Goal: Complete application form

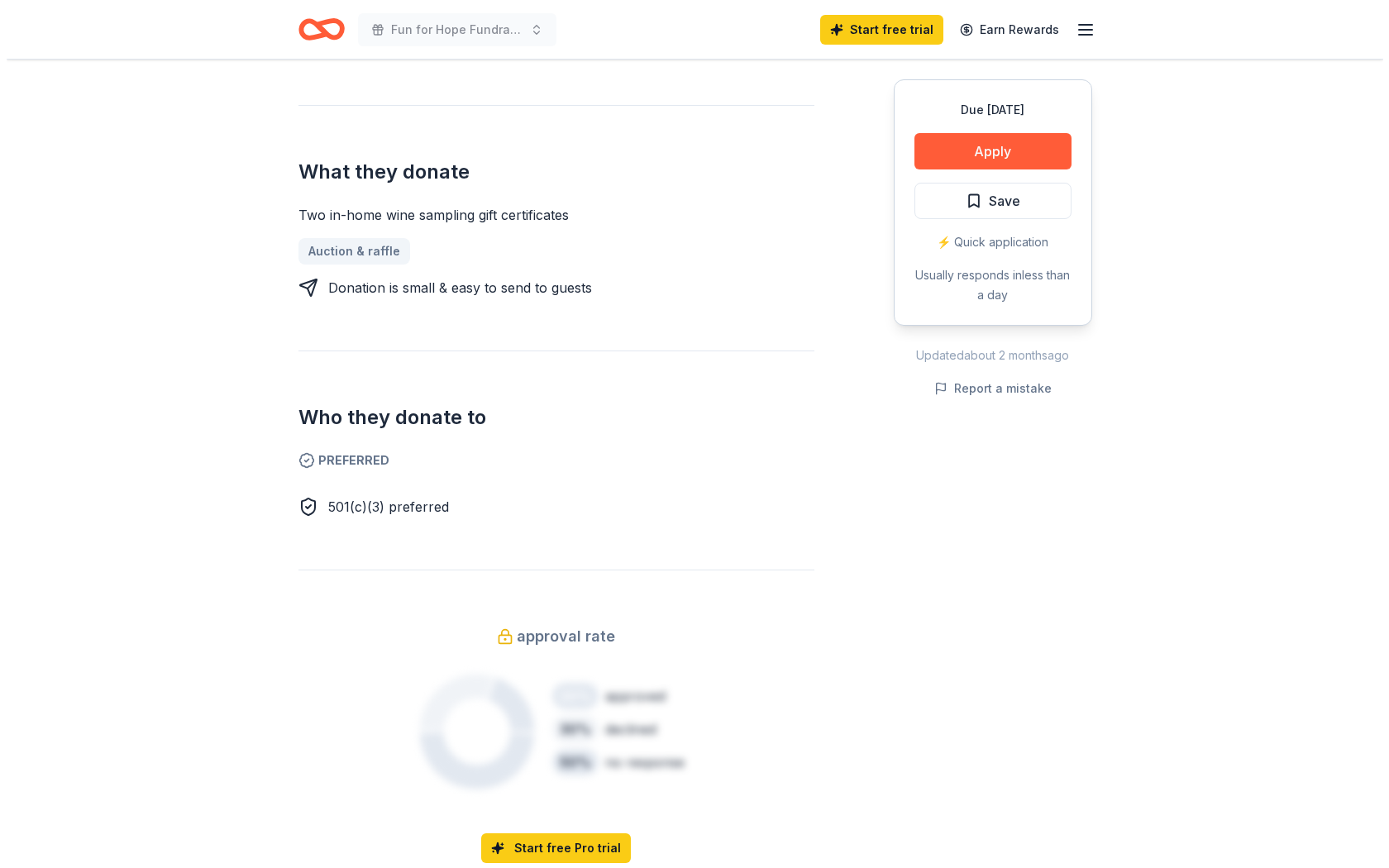
scroll to position [743, 0]
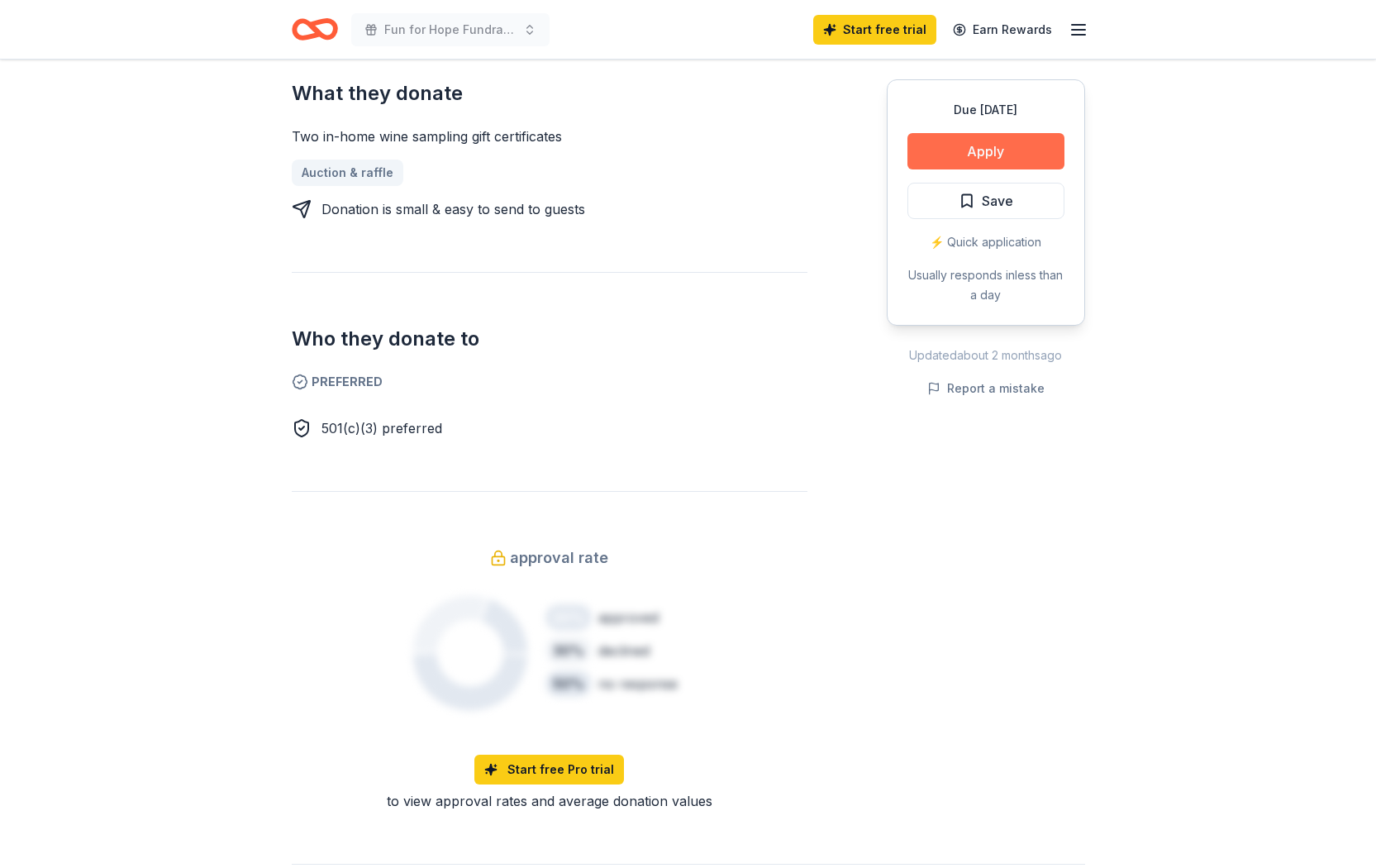
click at [994, 140] on button "Apply" at bounding box center [986, 151] width 157 height 36
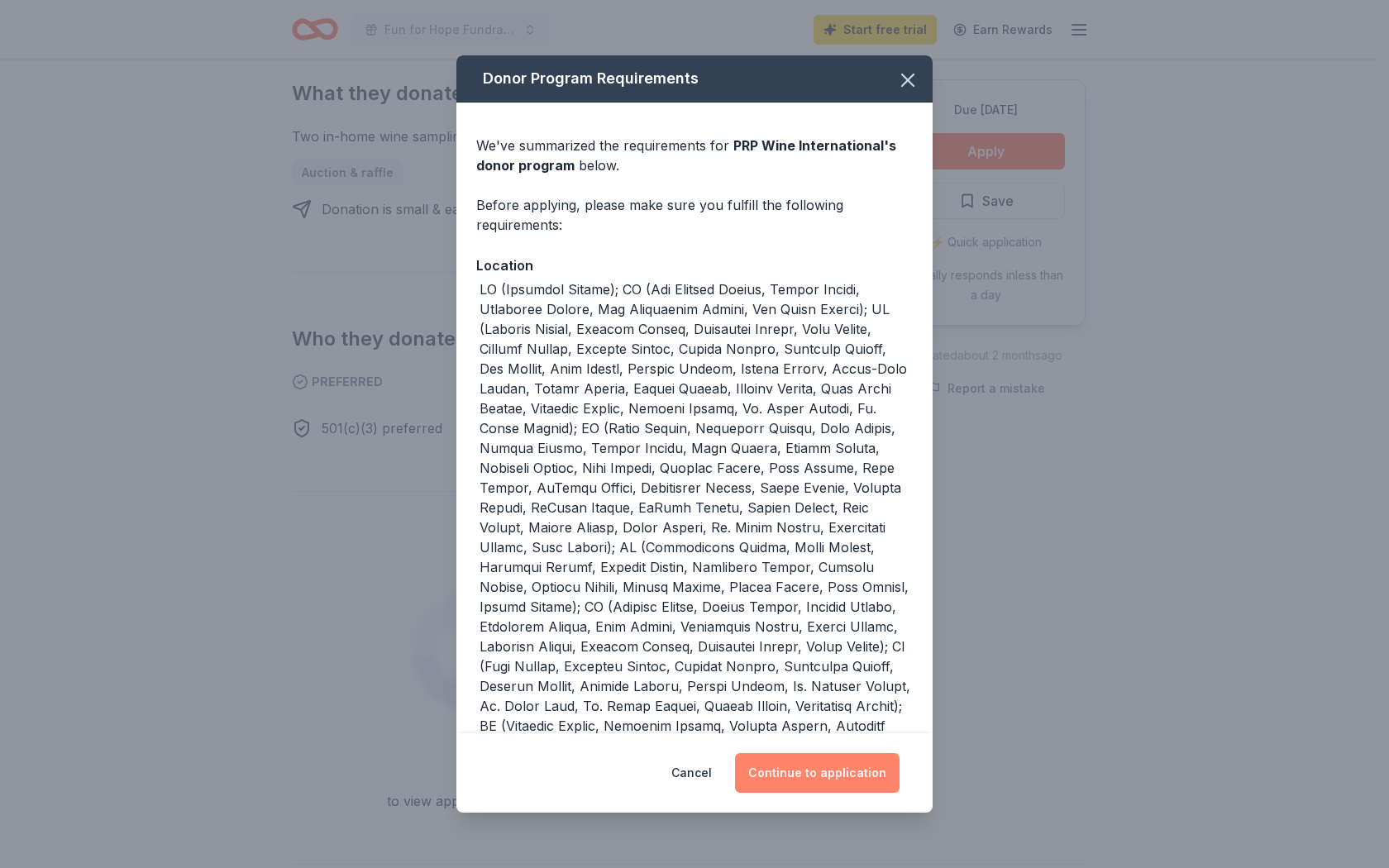
click at [847, 763] on button "Continue to application" at bounding box center [817, 773] width 165 height 40
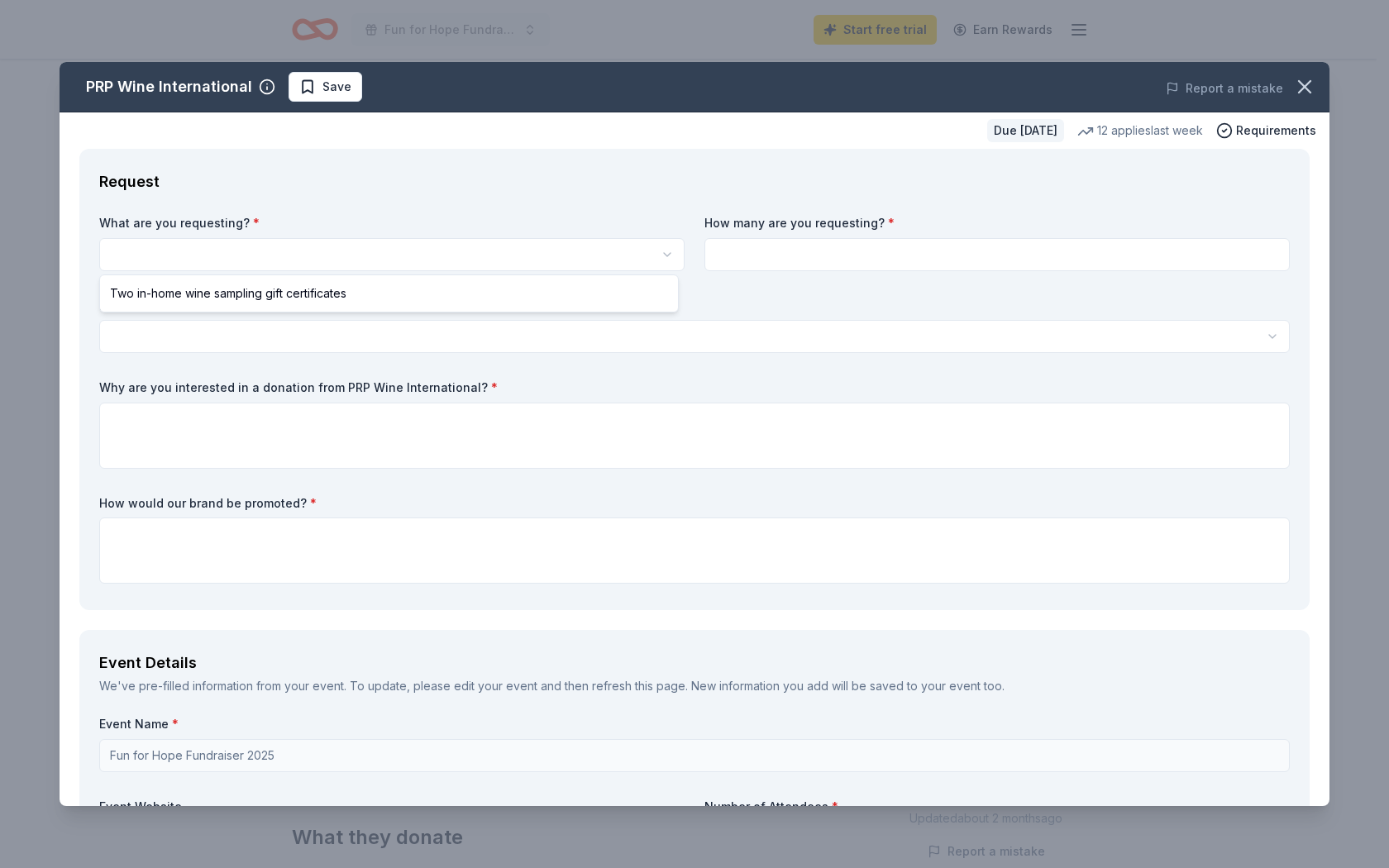
click at [157, 264] on html "Fun for Hope Fundraiser 2025 Start free trial Earn Rewards Due [DATE] Share PRP…" at bounding box center [694, 434] width 1389 height 868
select select "Two in-home wine sampling gift certificates"
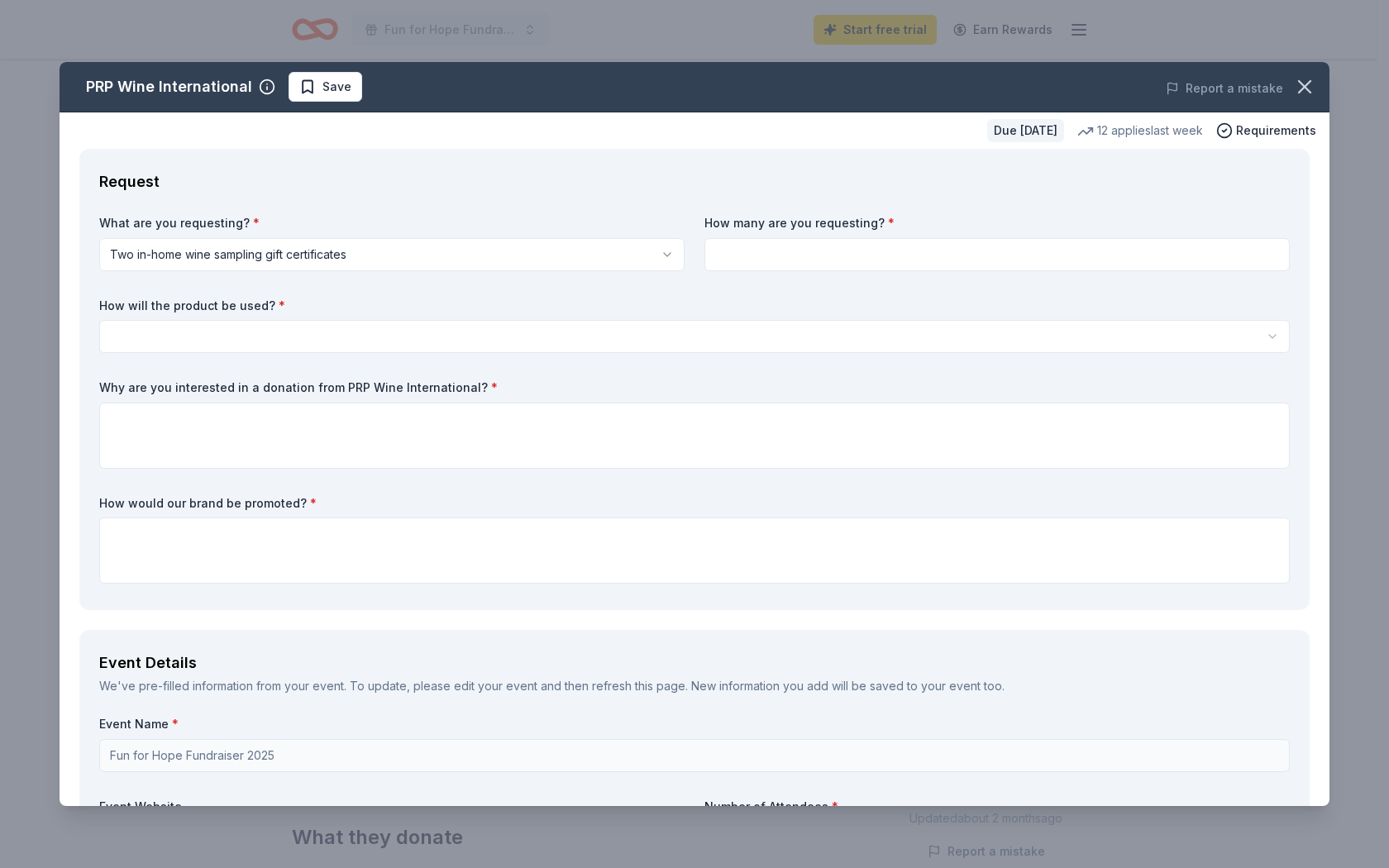
click at [790, 267] on input at bounding box center [997, 254] width 585 height 33
type input "10"
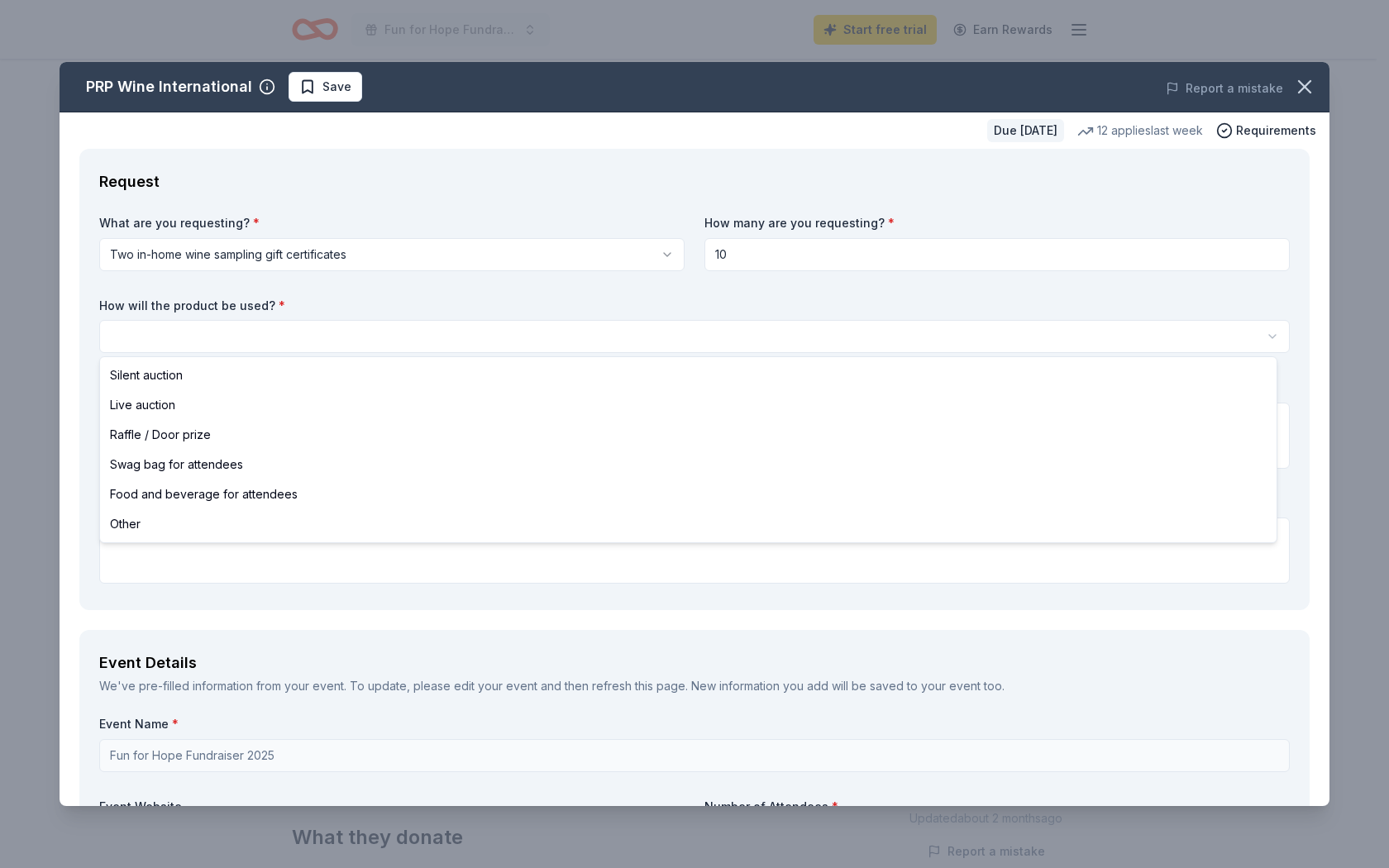
click at [169, 338] on html "Fun for Hope Fundraiser 2025 Start free trial Earn Rewards Due [DATE] Share PRP…" at bounding box center [694, 434] width 1389 height 868
select select "silentAuction"
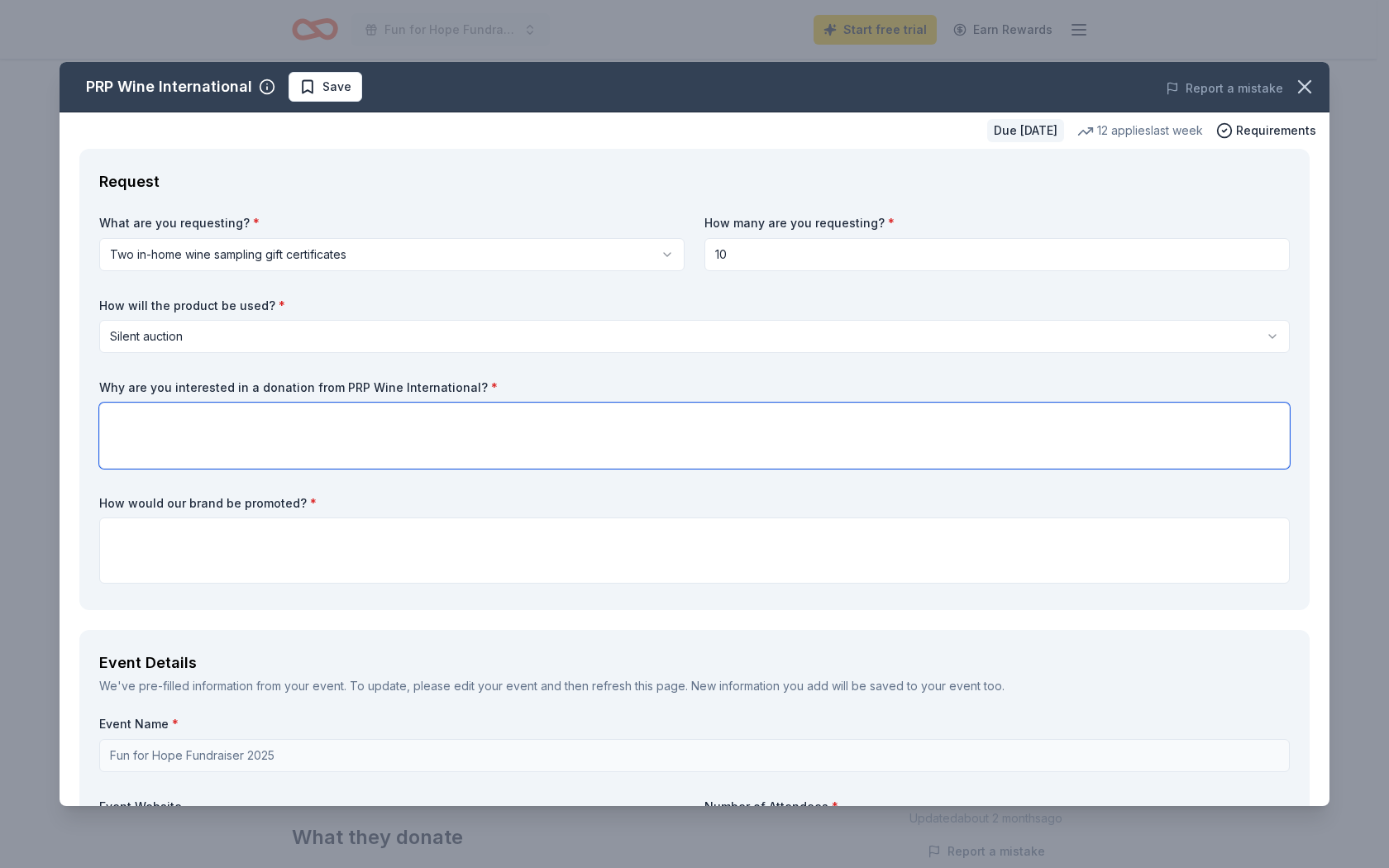
click at [146, 415] on textarea at bounding box center [695, 436] width 1191 height 66
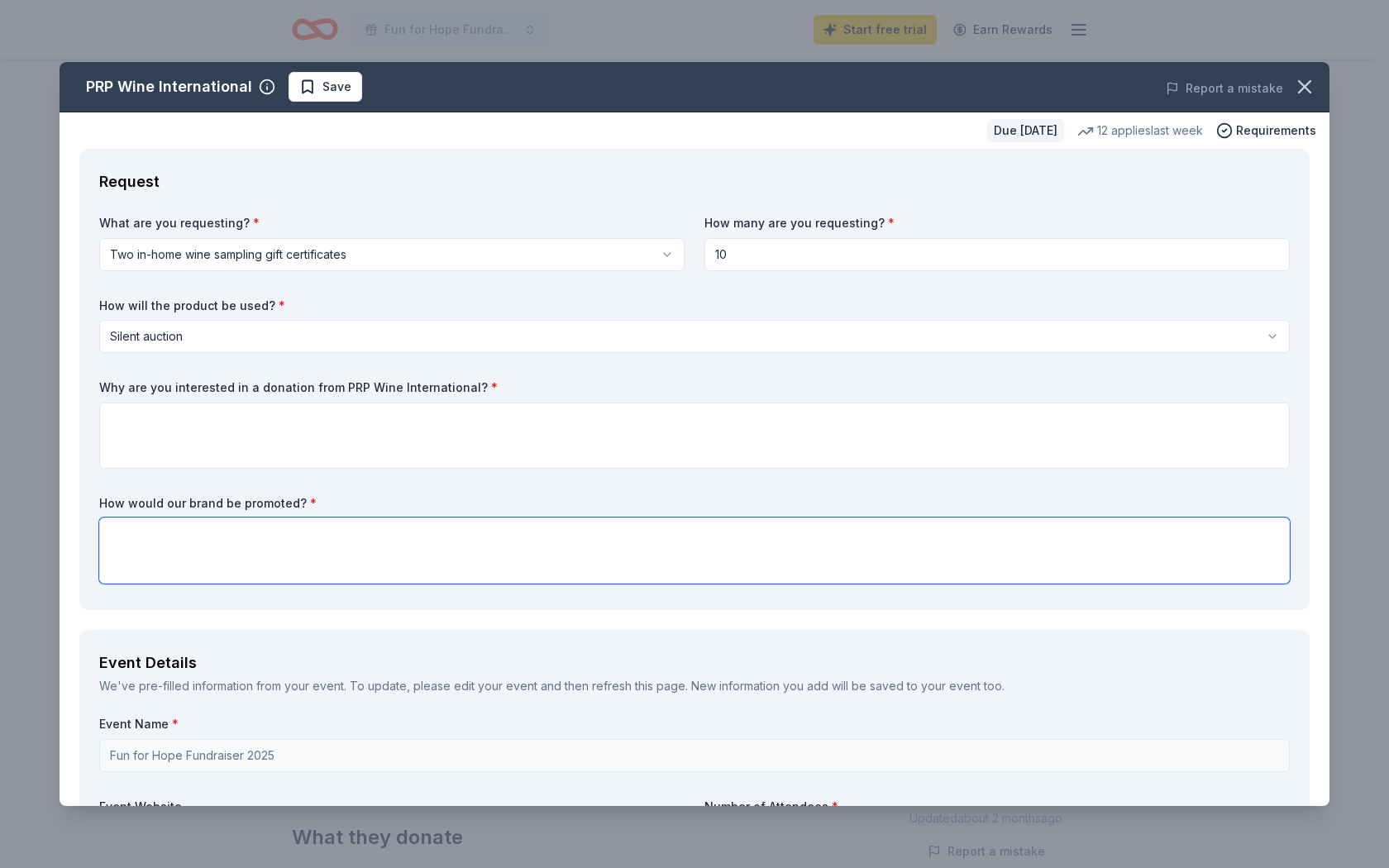
click at [144, 545] on textarea at bounding box center [695, 551] width 1191 height 66
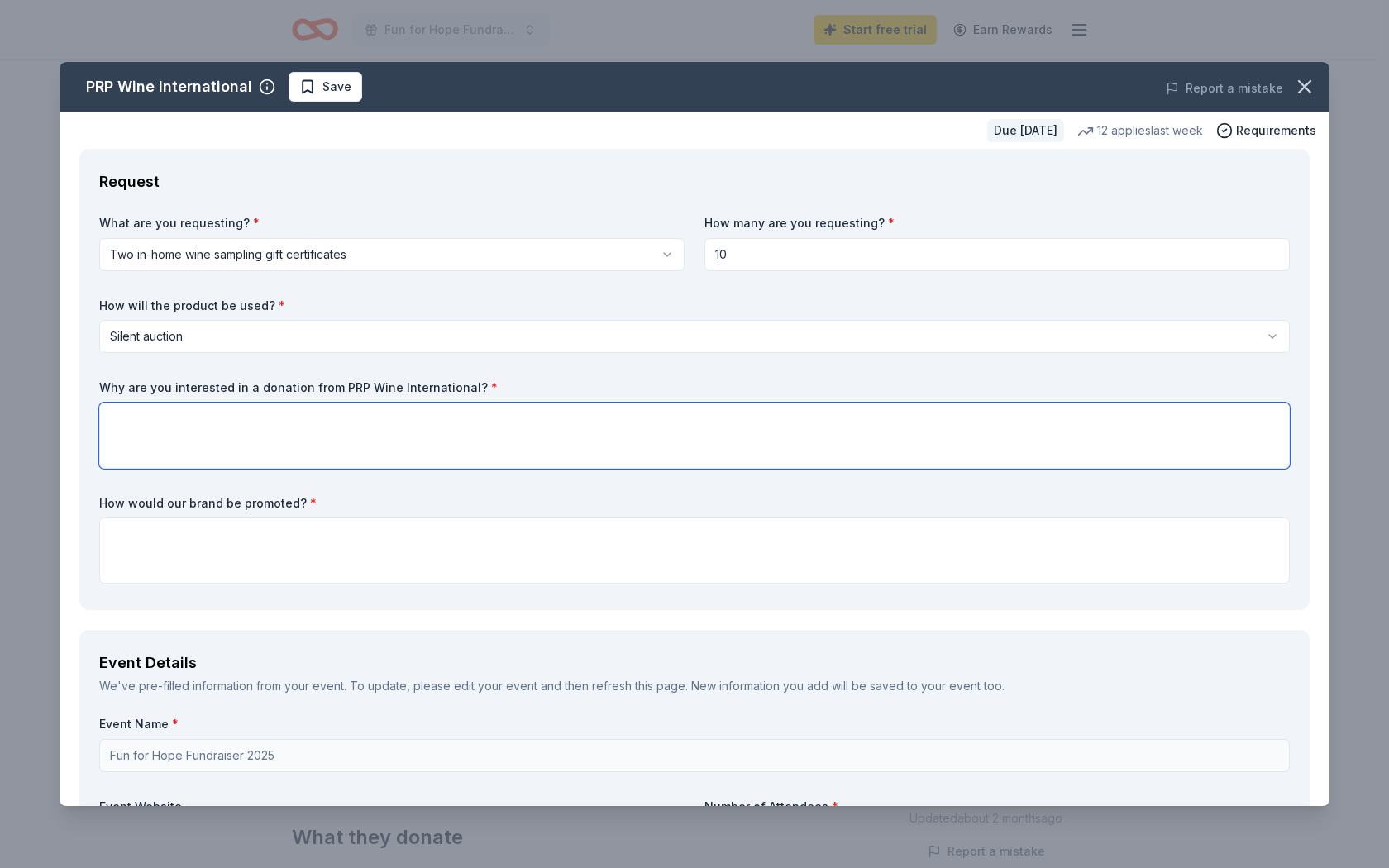
click at [189, 422] on textarea at bounding box center [695, 436] width 1191 height 66
type textarea "W"
type textarea "Clarita's house outreach ministry is having their 12th Annual Fund for H"
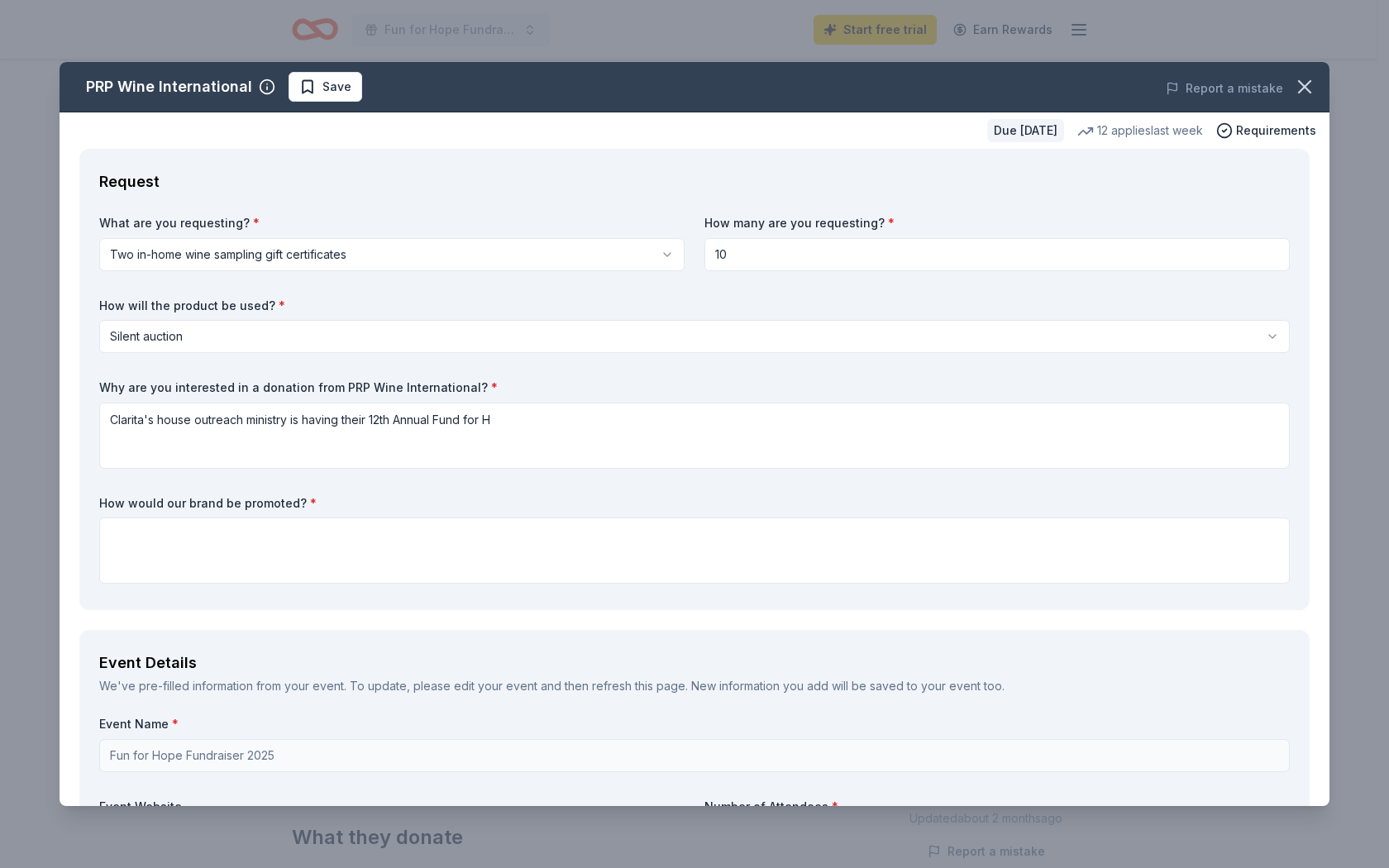
click at [491, 388] on span "*" at bounding box center [494, 387] width 6 height 14
click at [491, 383] on span "*" at bounding box center [494, 387] width 6 height 14
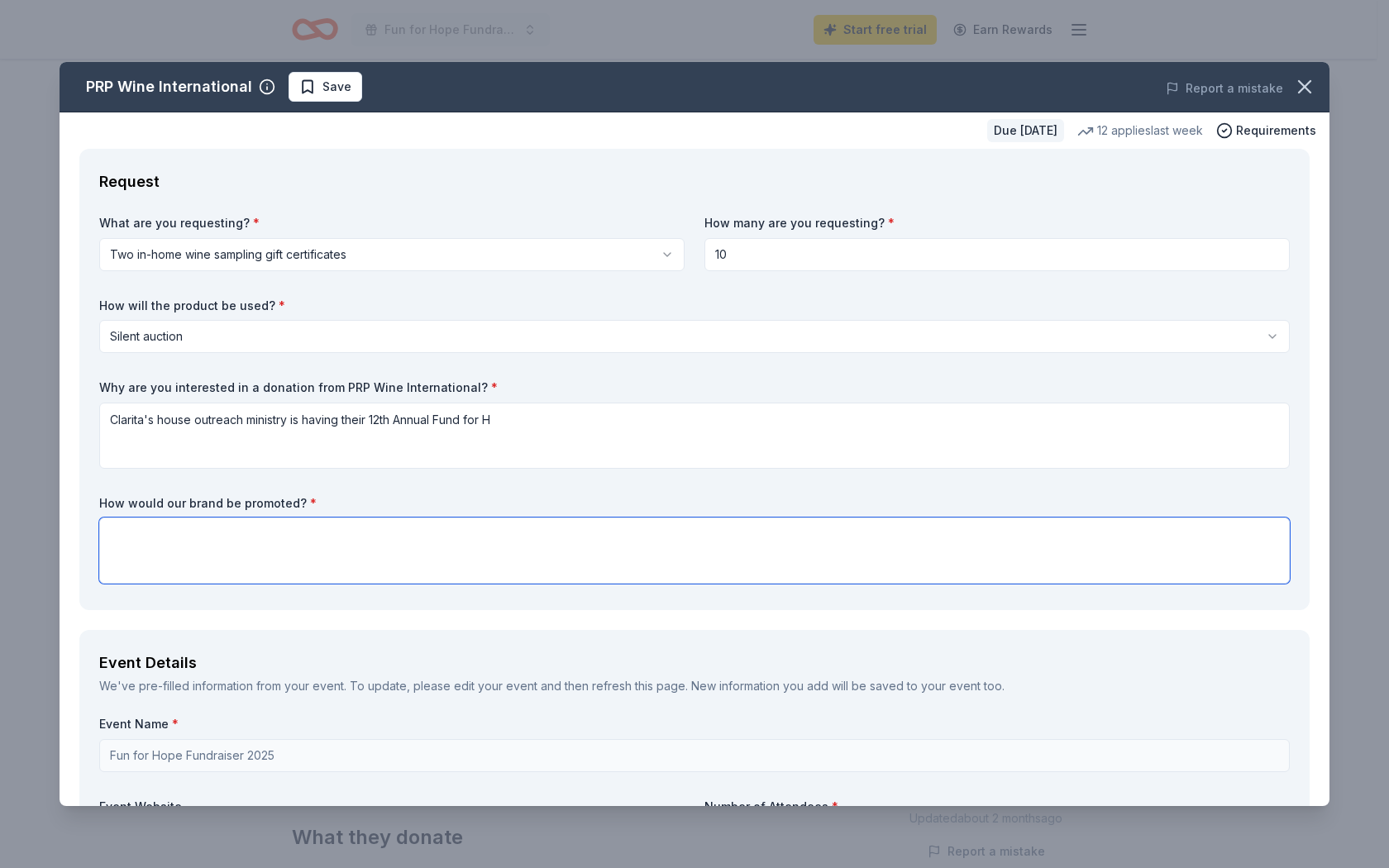
click at [163, 542] on textarea at bounding box center [695, 551] width 1191 height 66
type textarea "It would be promoted at our event"
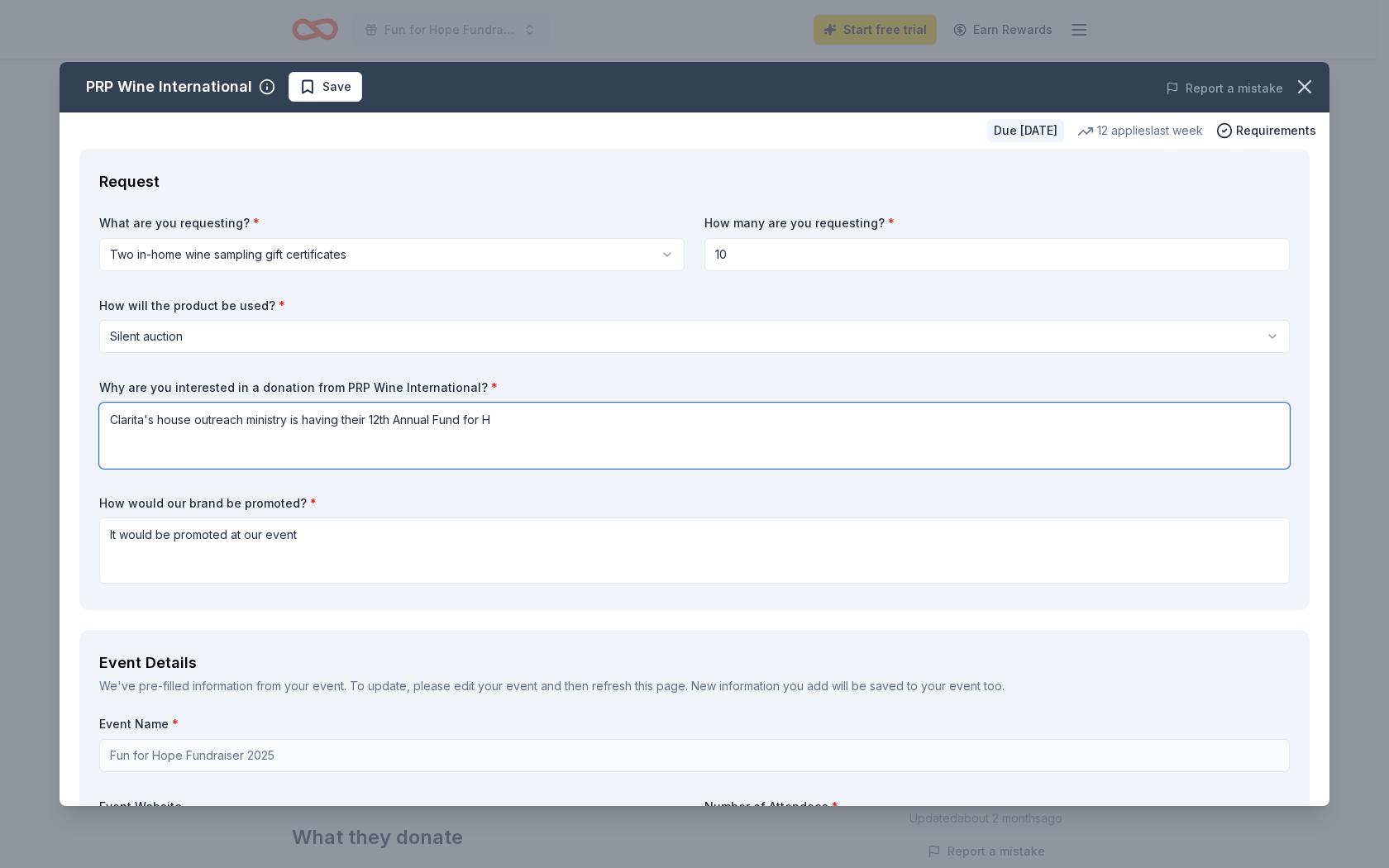
click at [522, 421] on textarea "Clarita's house outreach ministry is having their 12th Annual Fund for H" at bounding box center [695, 436] width 1191 height 66
type textarea "C"
click at [550, 421] on textarea "We are looking to raise funds for to help feed families who are in need in need…" at bounding box center [695, 436] width 1191 height 66
click at [604, 430] on textarea "We are looking to raise funds for to help feed families who are in need in our …" at bounding box center [695, 436] width 1191 height 66
type textarea "We are looking to raise funds for to help feed families who are in need in our …"
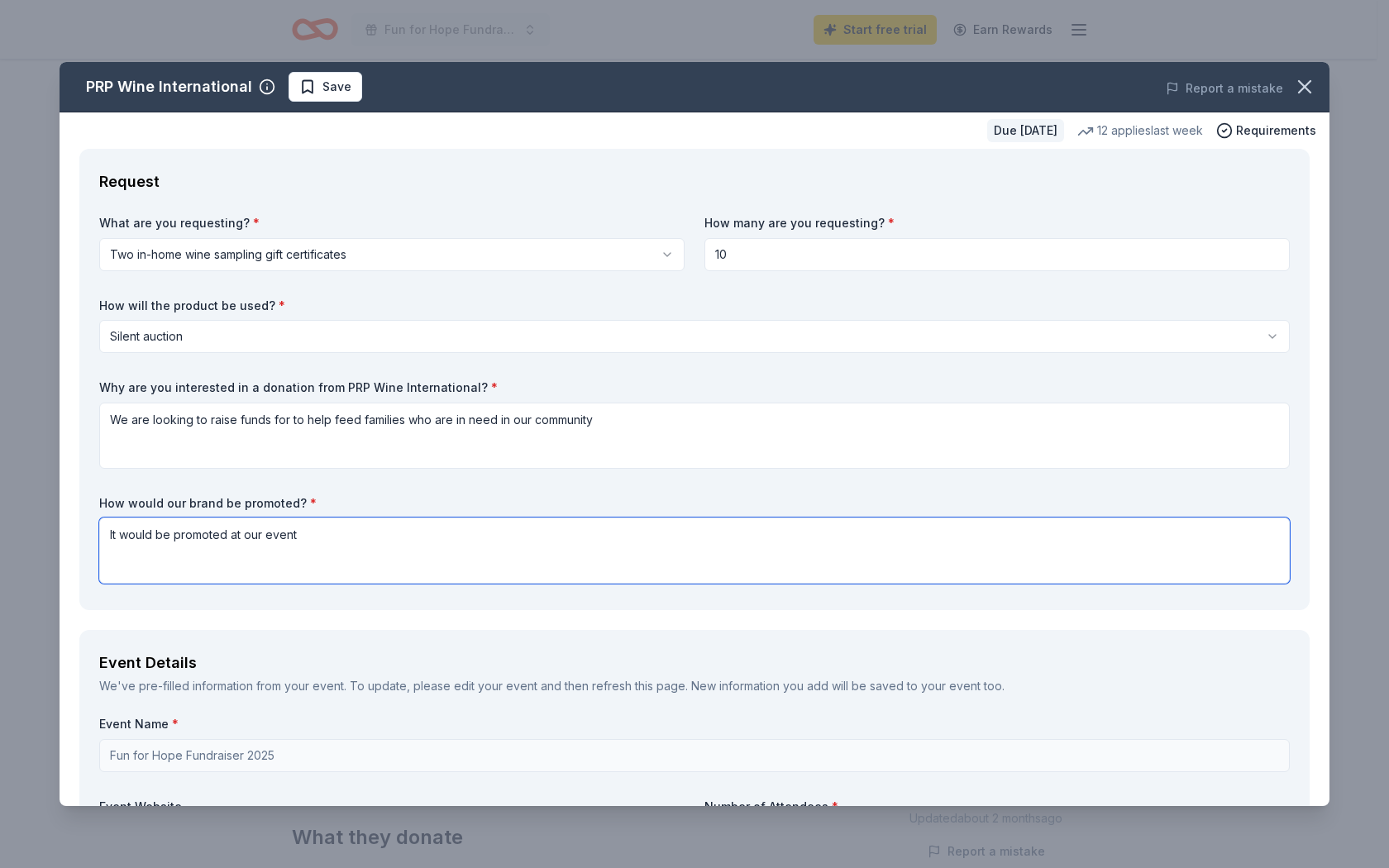
click at [305, 533] on textarea "It would be promoted at our event" at bounding box center [695, 551] width 1191 height 66
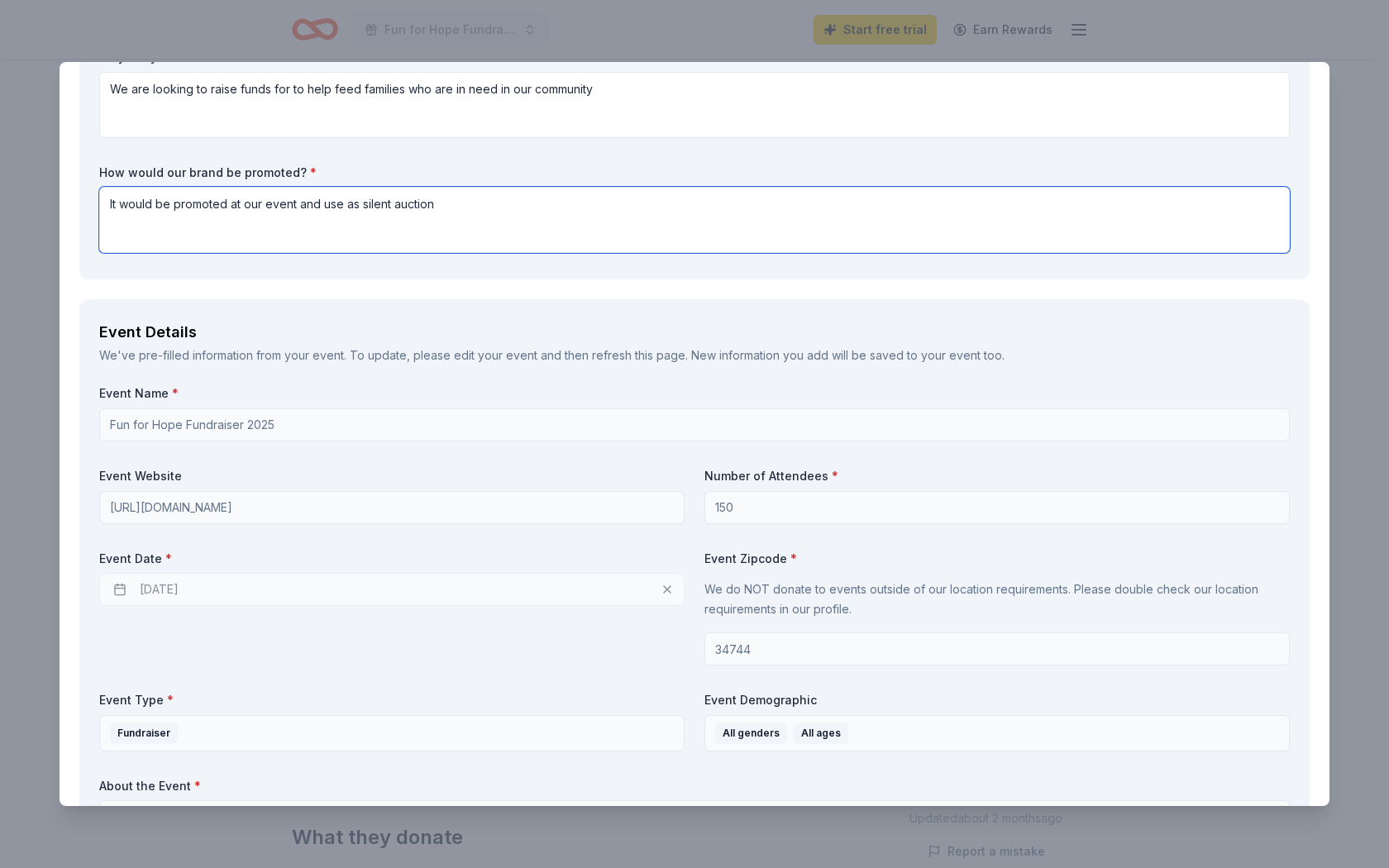
scroll to position [248, 0]
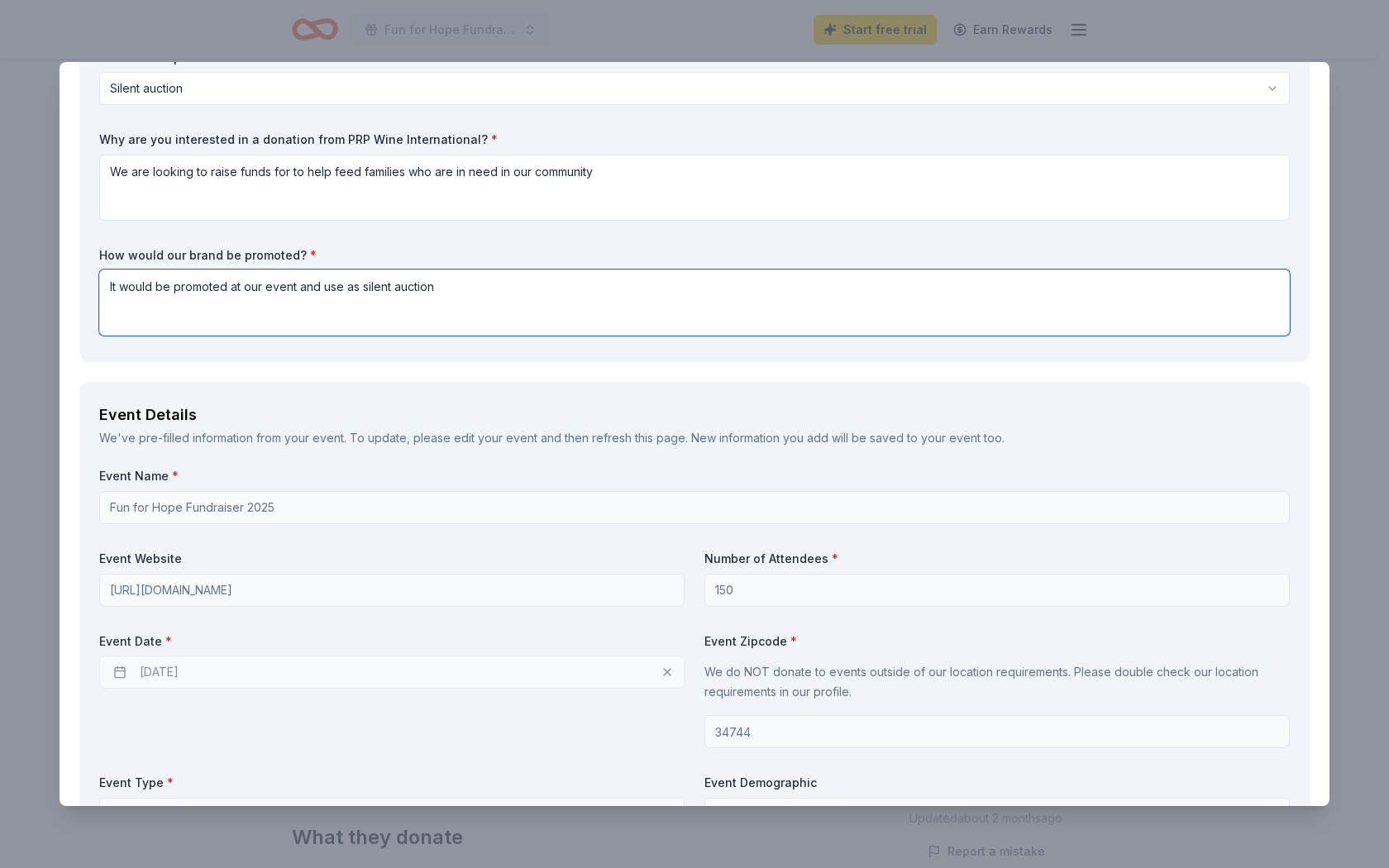
type textarea "It would be promoted at our event and use as silent auction"
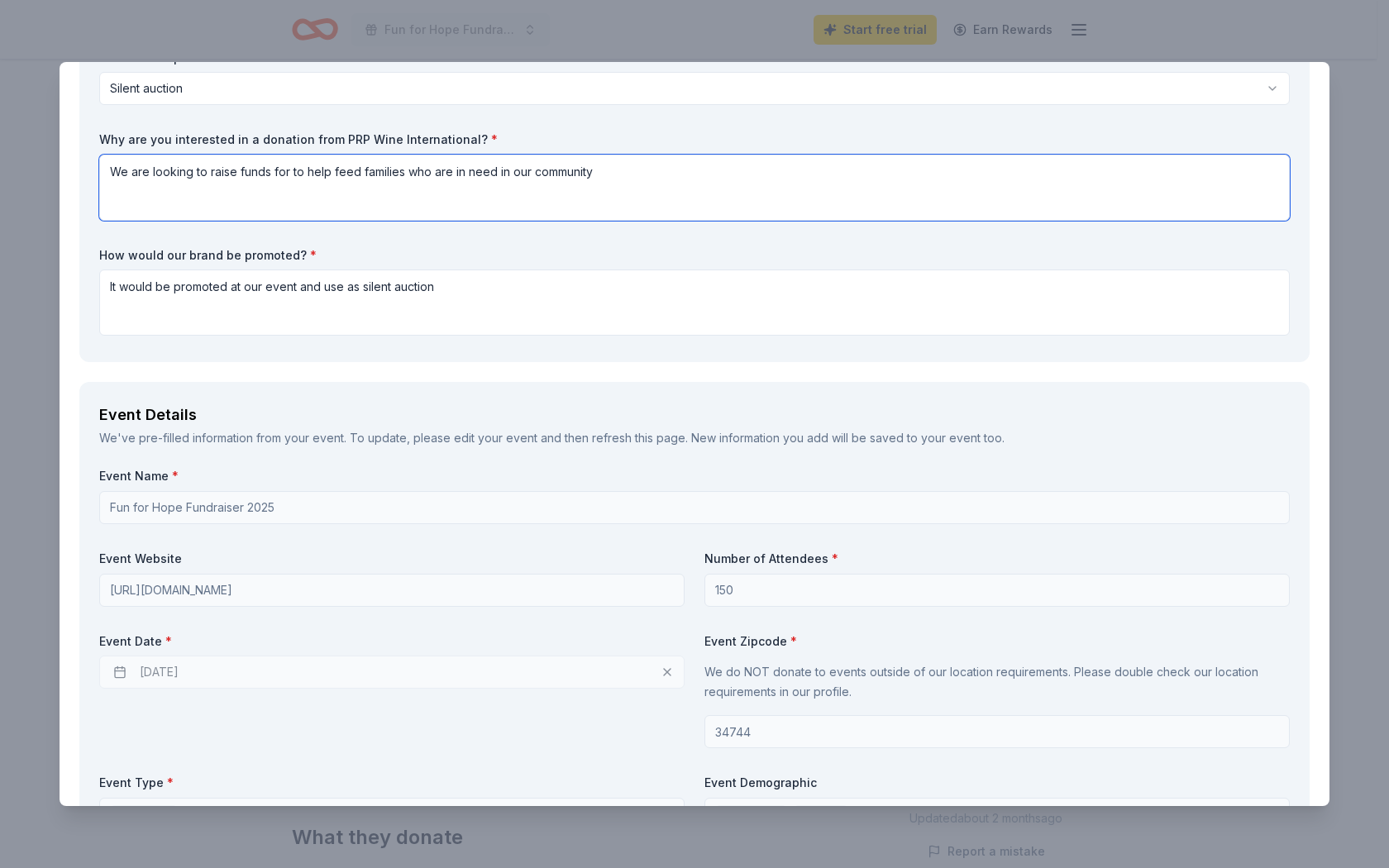
click at [284, 174] on textarea "We are looking to raise funds for to help feed families who are in need in our …" at bounding box center [695, 188] width 1191 height 66
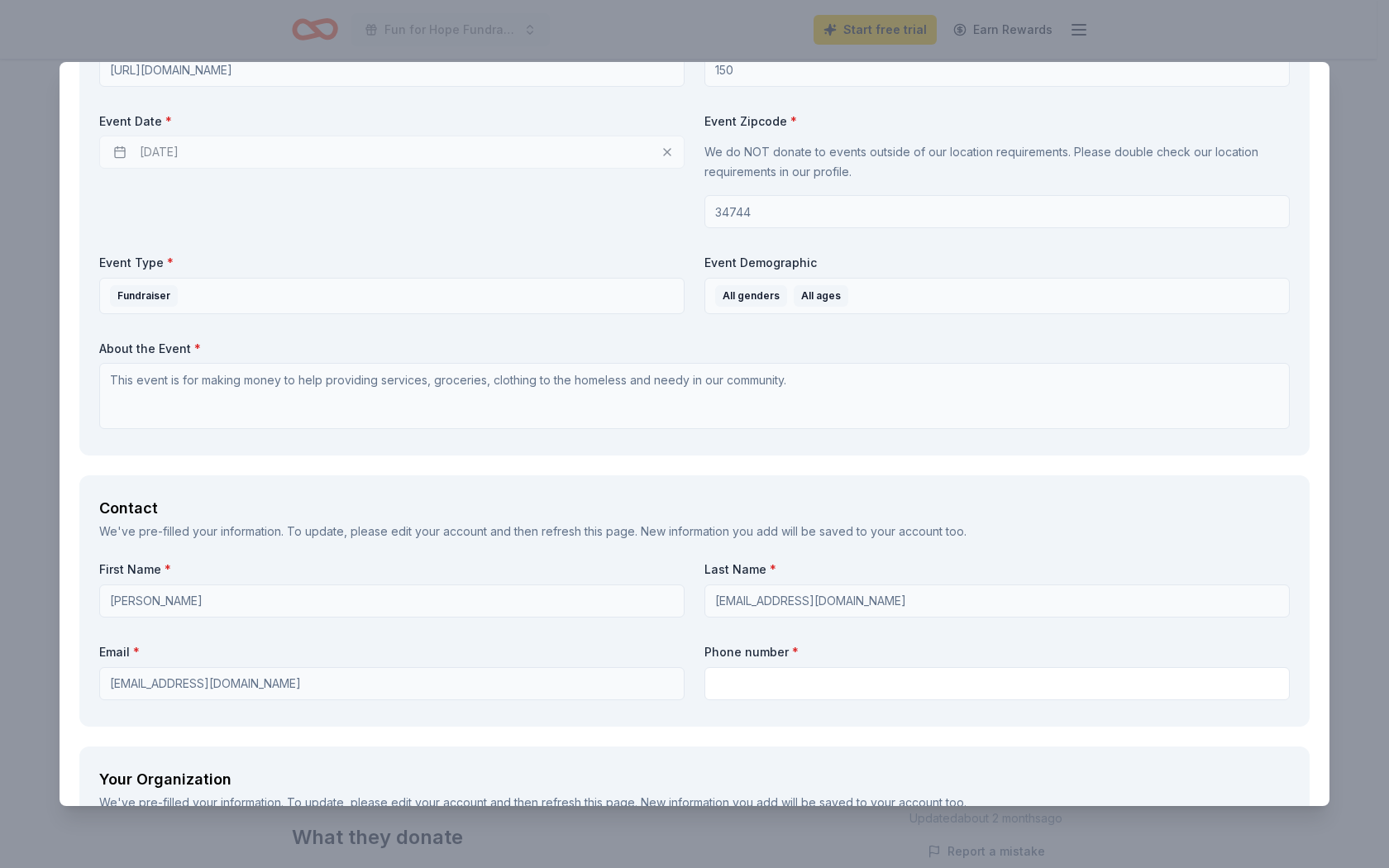
scroll to position [1074, 0]
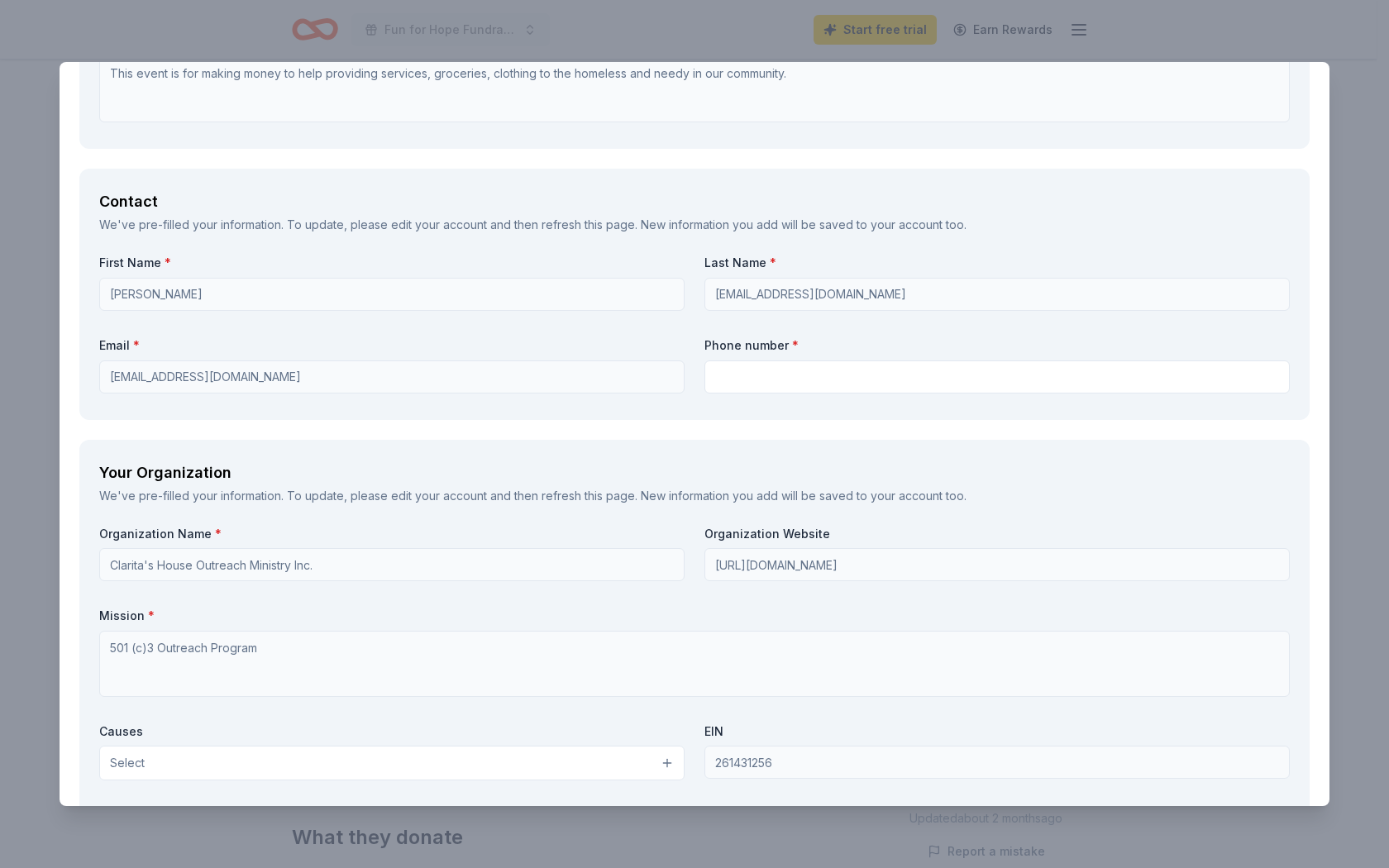
type textarea "We are looking to raise funds to help feed families who are in need in our comm…"
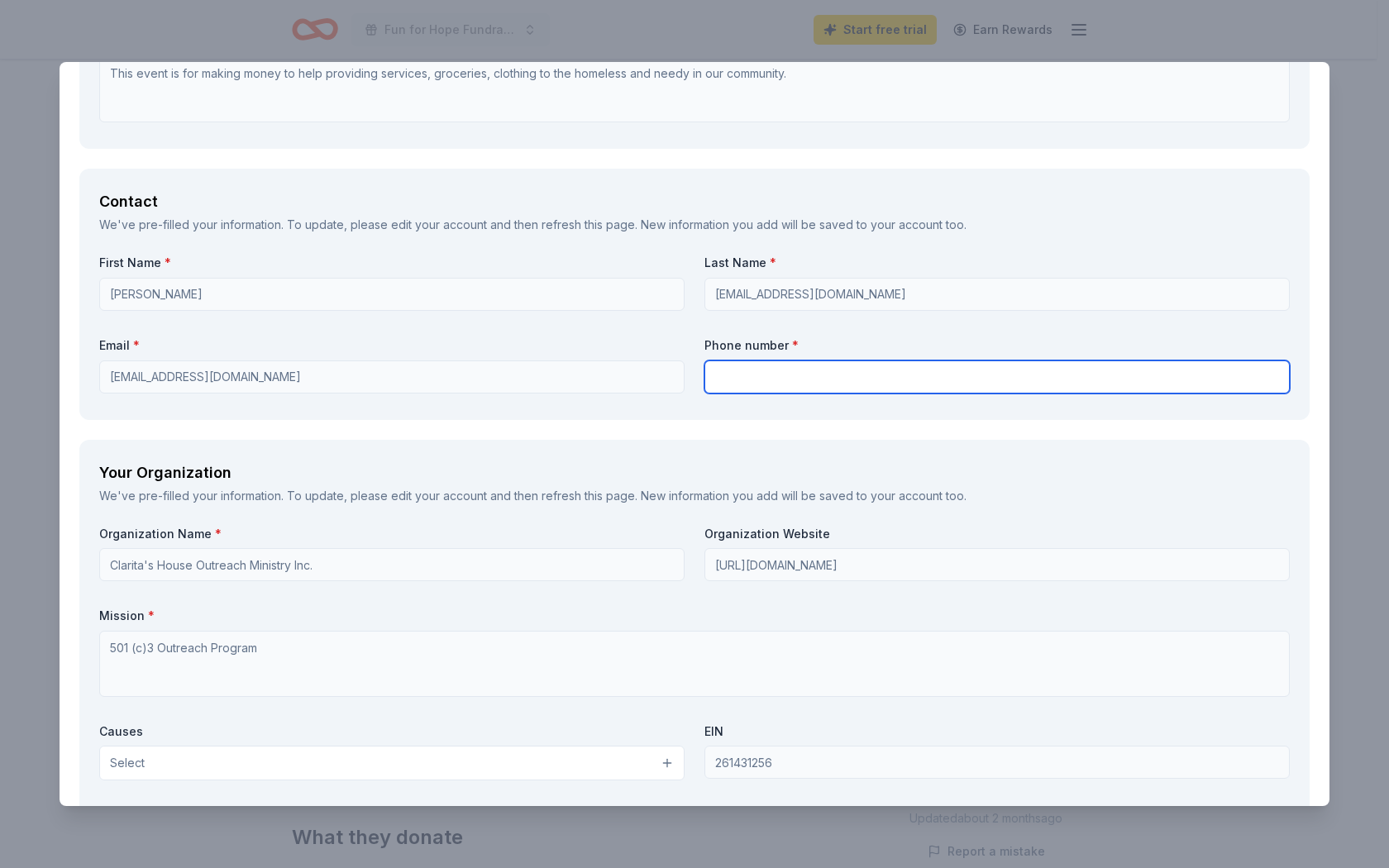
click at [755, 383] on input "text" at bounding box center [997, 376] width 585 height 33
type input "4073503170"
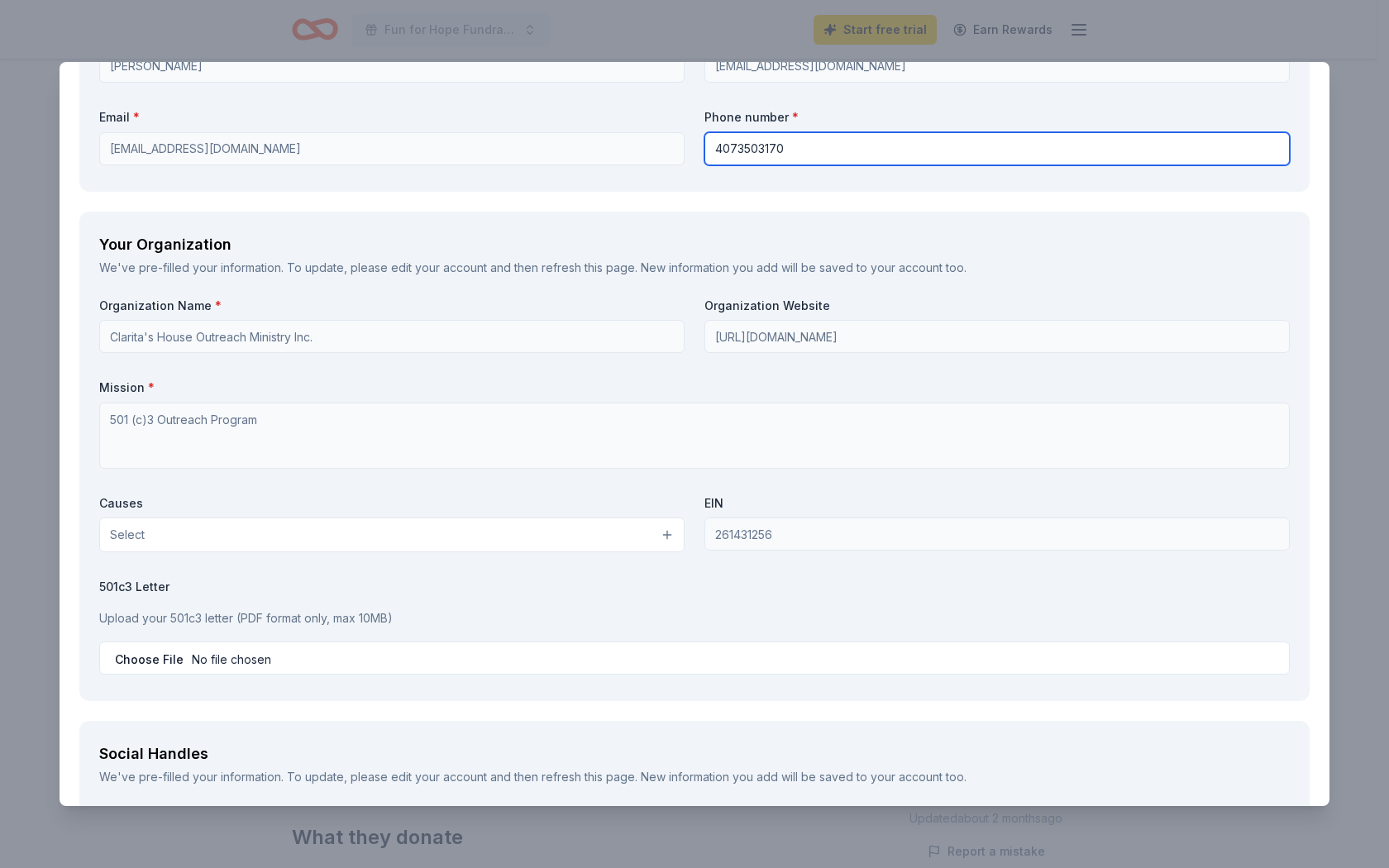
scroll to position [1322, 0]
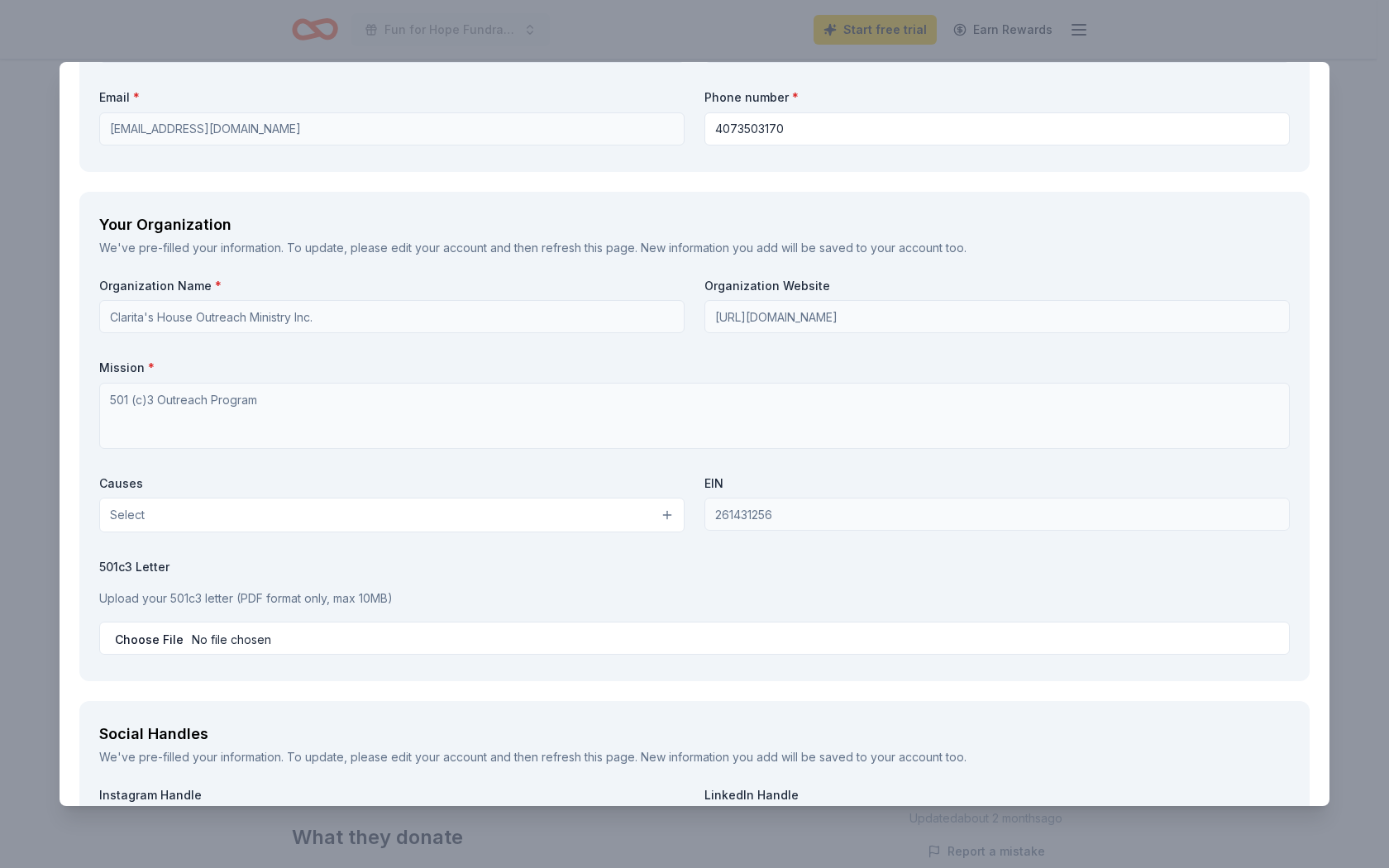
click at [660, 515] on button "Select" at bounding box center [392, 514] width 585 height 35
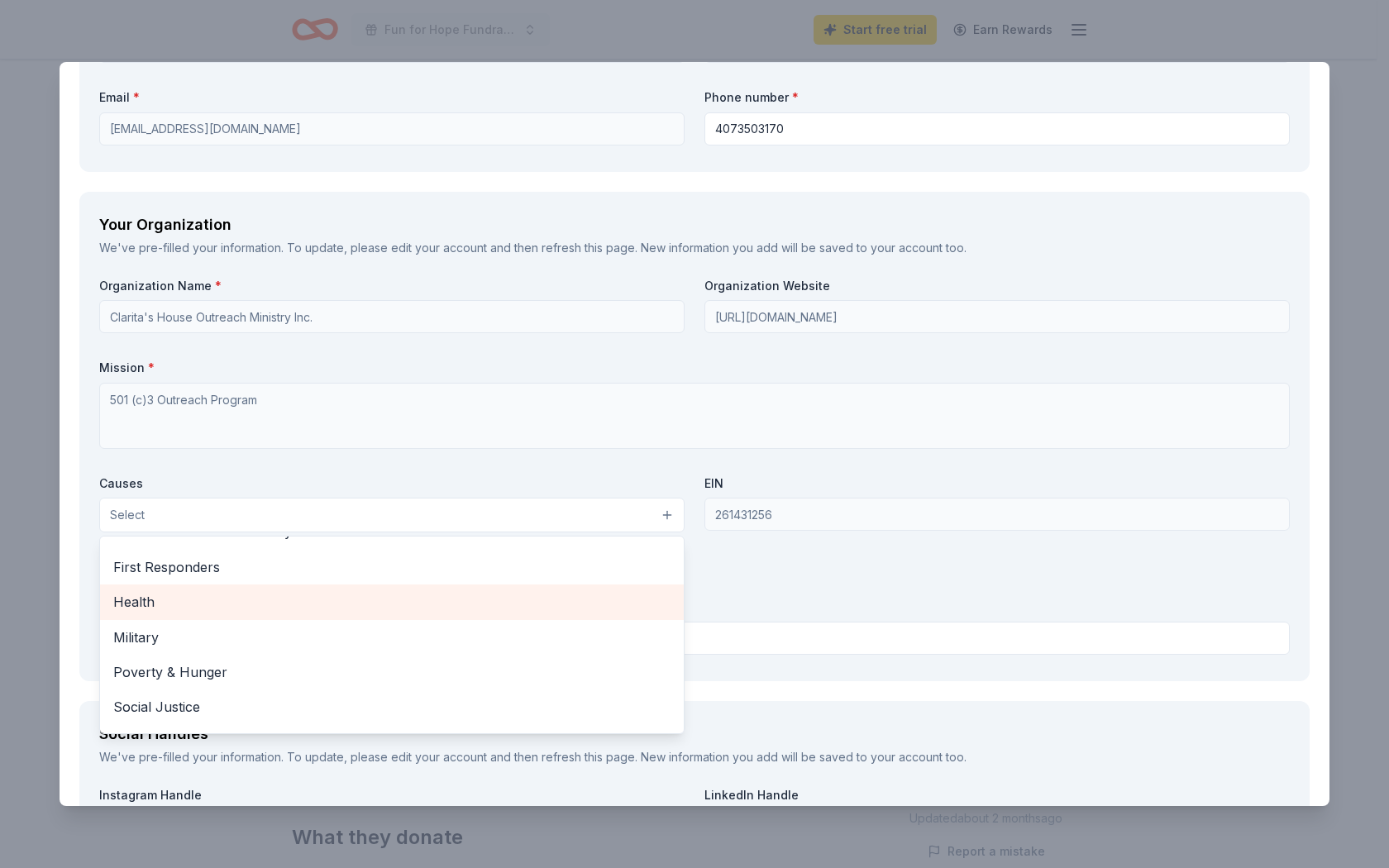
scroll to position [230, 0]
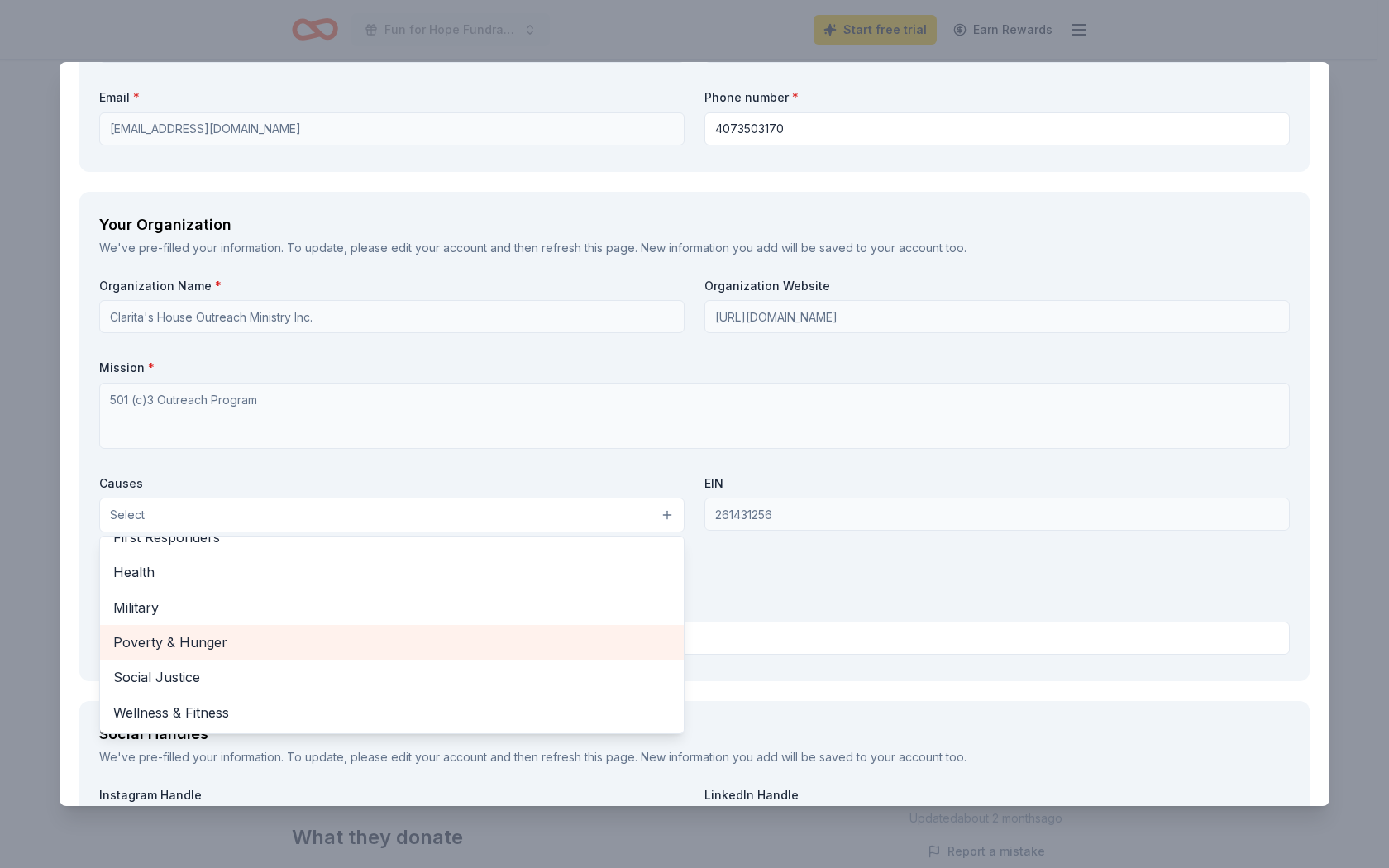
click at [192, 647] on span "Poverty & Hunger" at bounding box center [392, 642] width 557 height 21
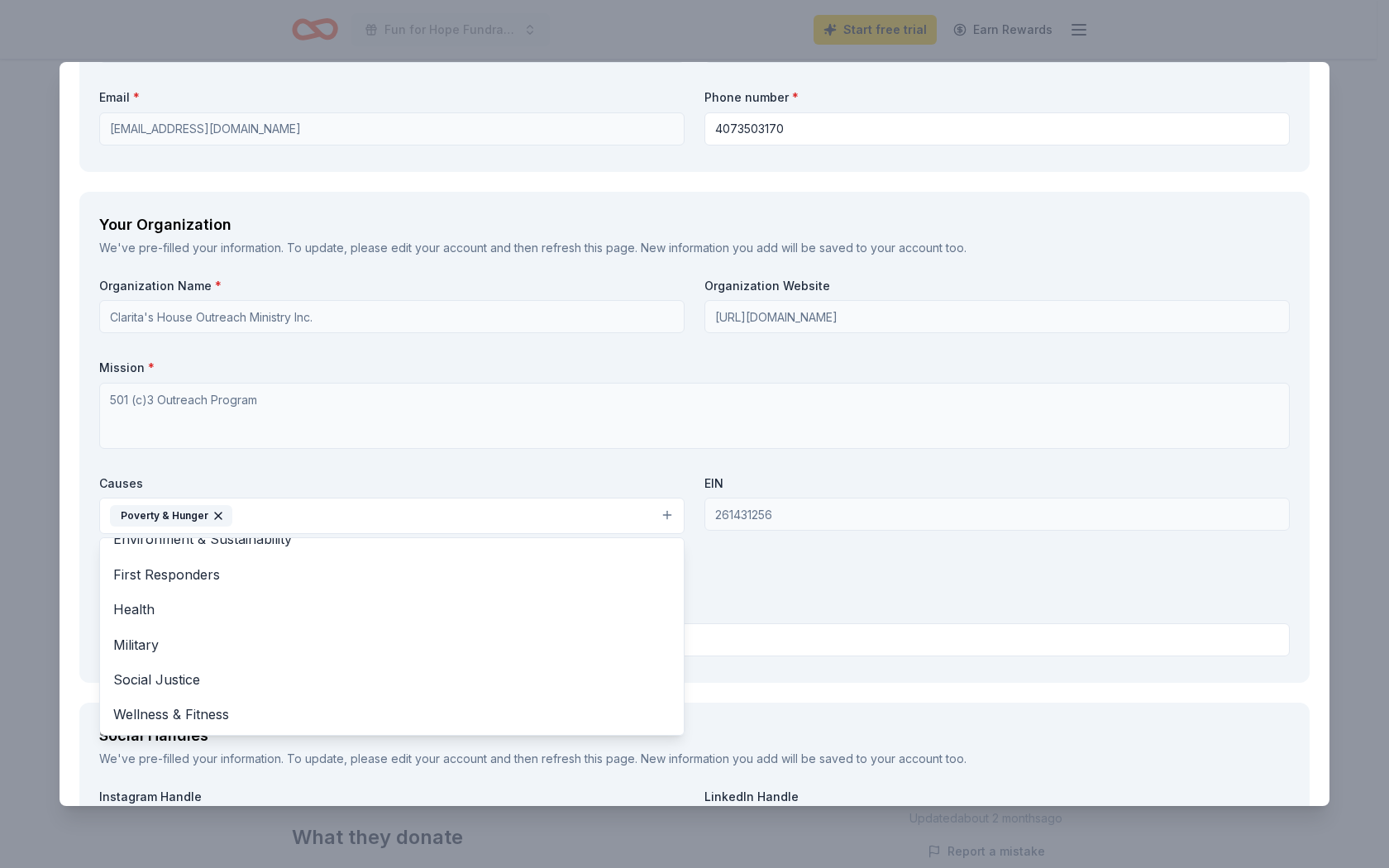
click at [822, 532] on div "Organization Name * Clarita's House Outreach Ministry Inc. Organization Website…" at bounding box center [695, 470] width 1191 height 385
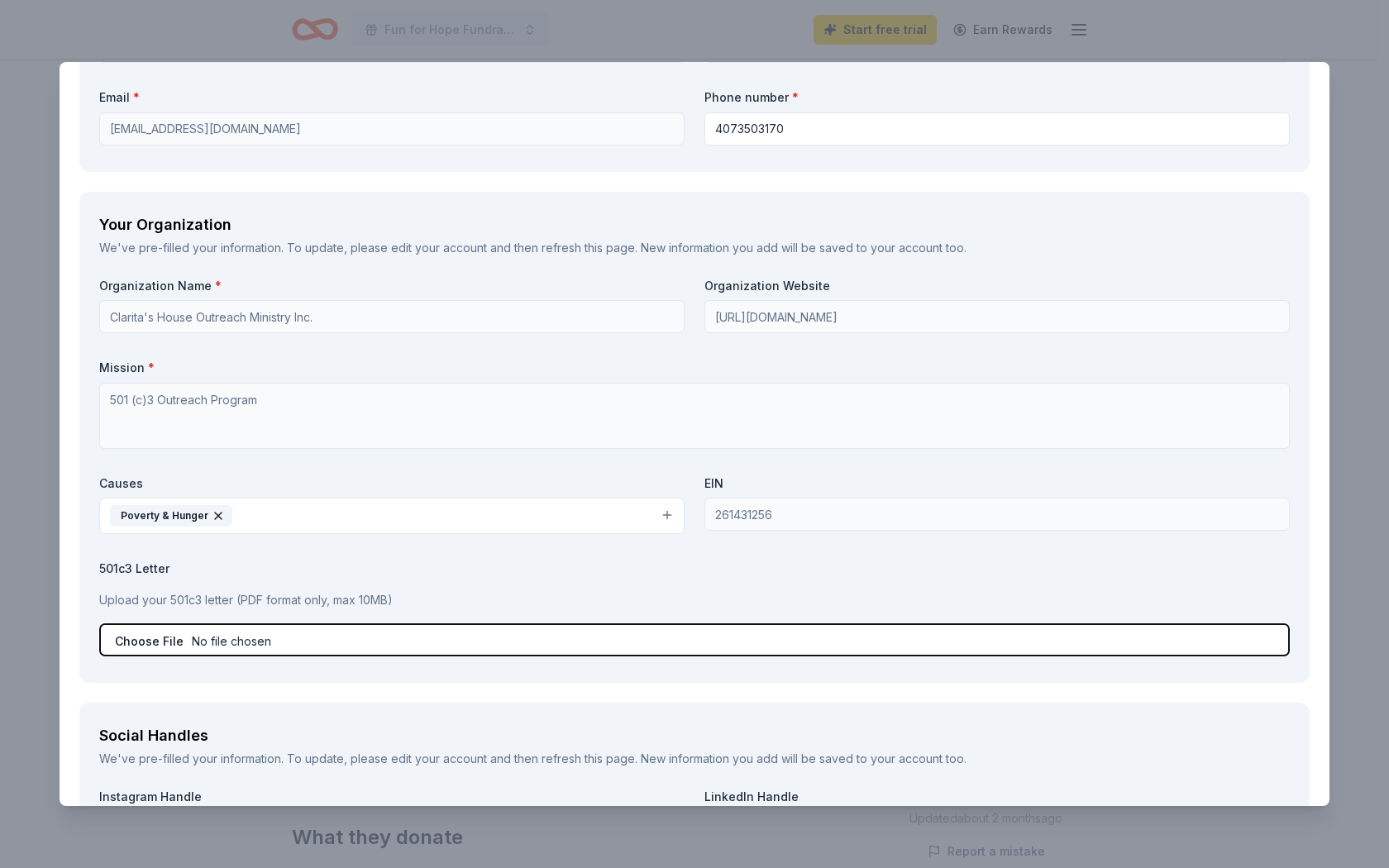
click at [179, 641] on input "file" at bounding box center [695, 639] width 1191 height 33
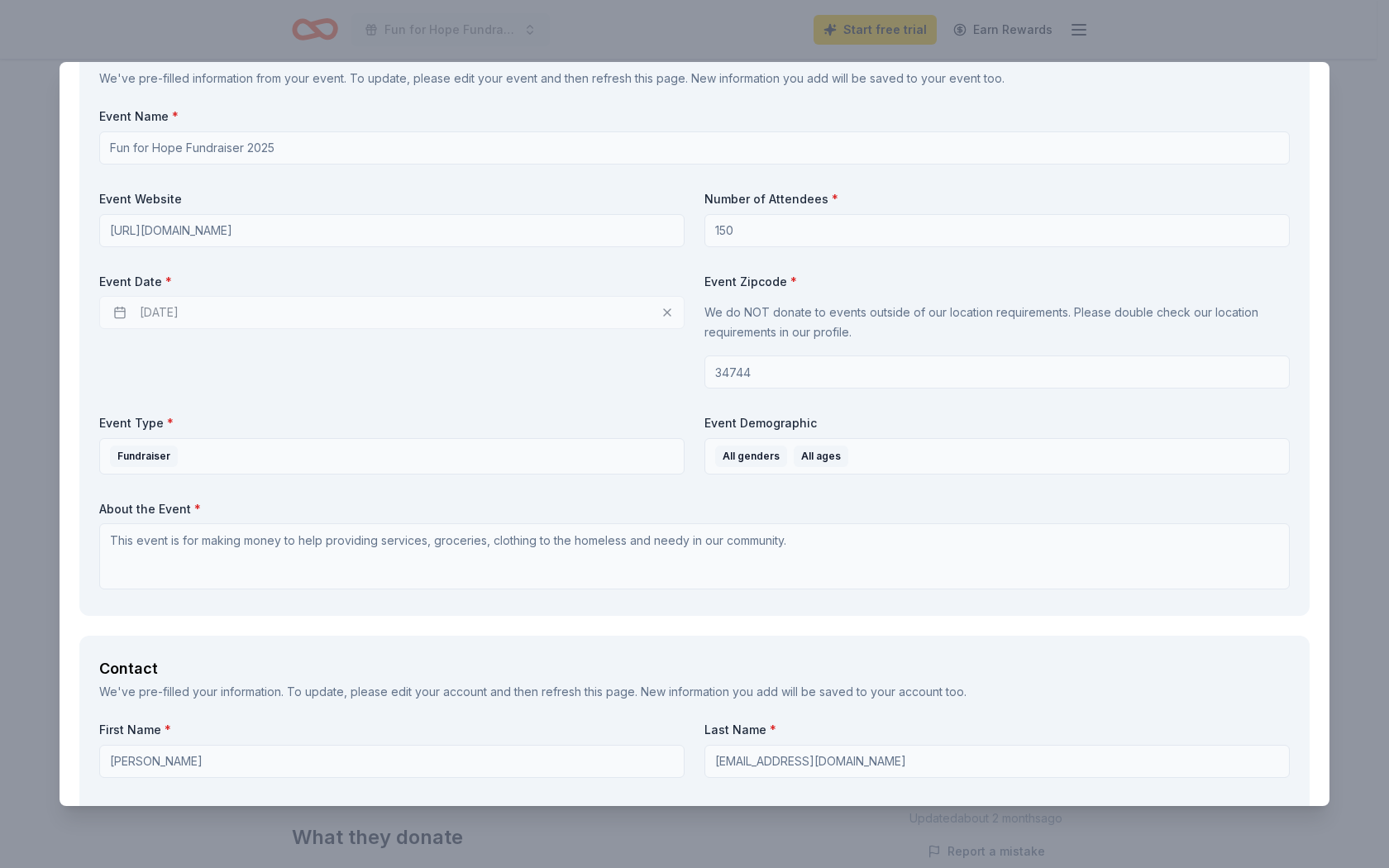
scroll to position [578, 0]
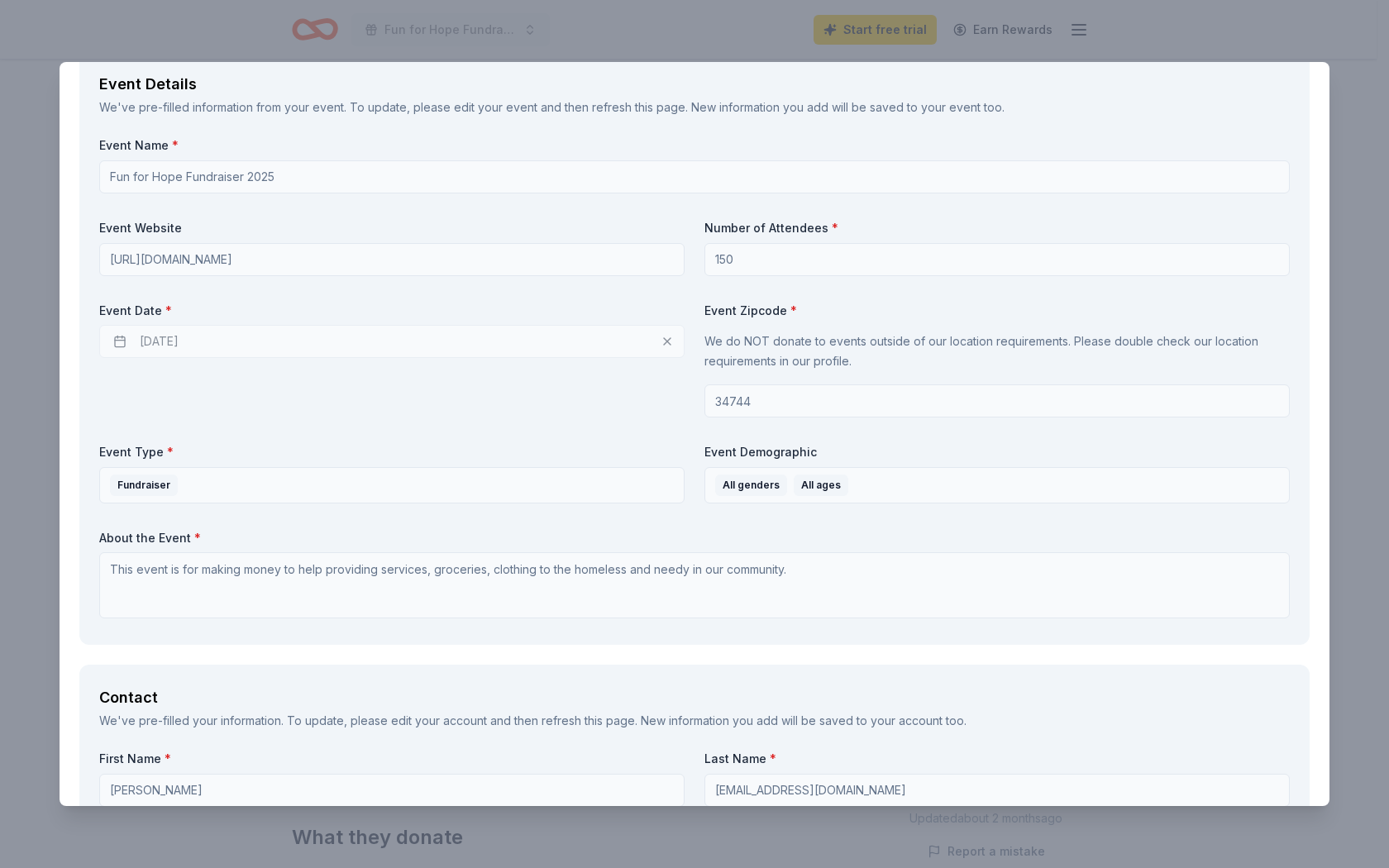
click at [116, 342] on div "[DATE]" at bounding box center [392, 341] width 585 height 33
click at [198, 342] on div "[DATE]" at bounding box center [392, 341] width 585 height 33
click at [227, 346] on div "[DATE]" at bounding box center [392, 341] width 585 height 33
drag, startPoint x: 232, startPoint y: 346, endPoint x: 256, endPoint y: 343, distance: 24.2
click at [242, 345] on div "[DATE]" at bounding box center [392, 341] width 585 height 33
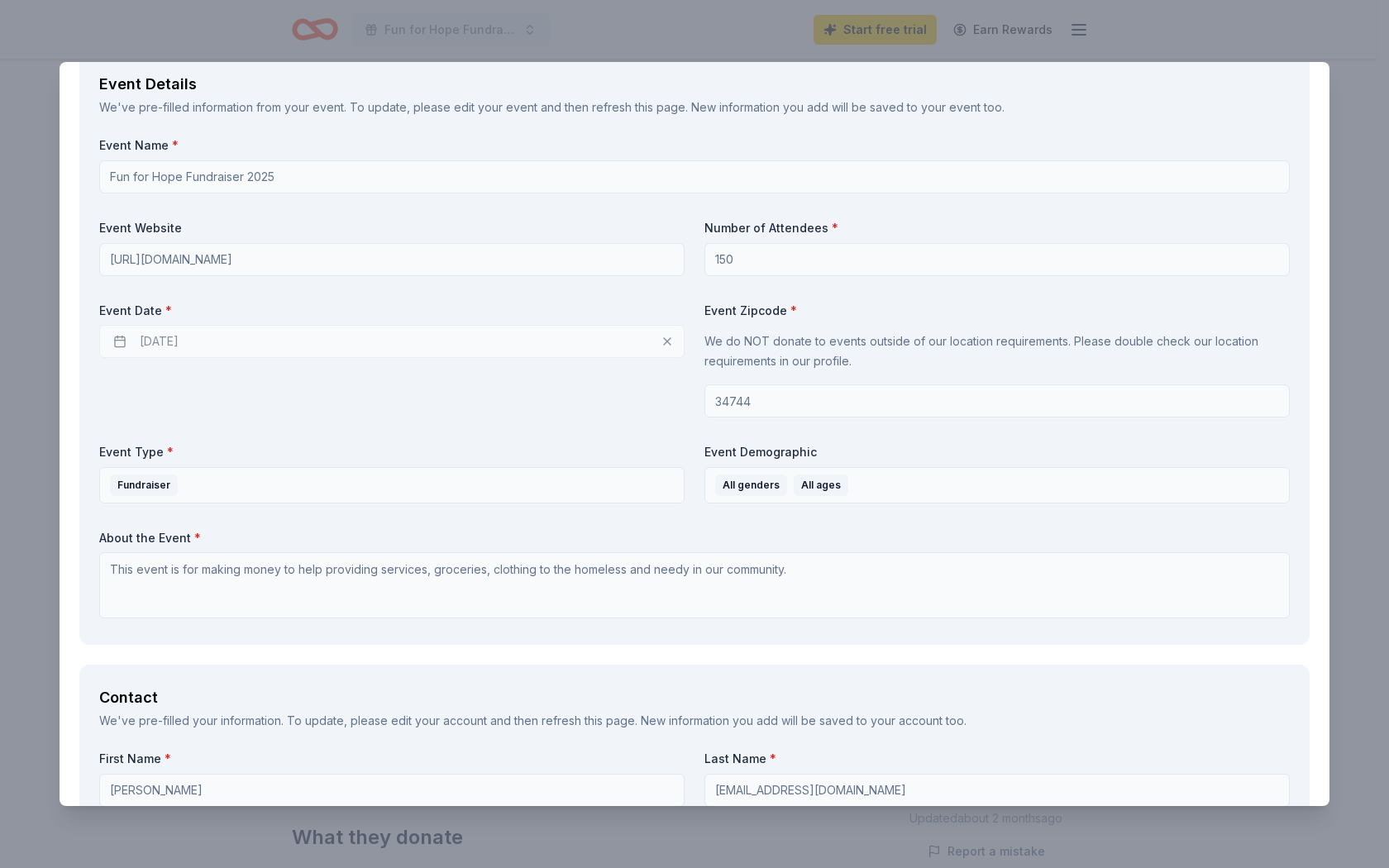
click at [662, 342] on div "[DATE]" at bounding box center [392, 341] width 585 height 33
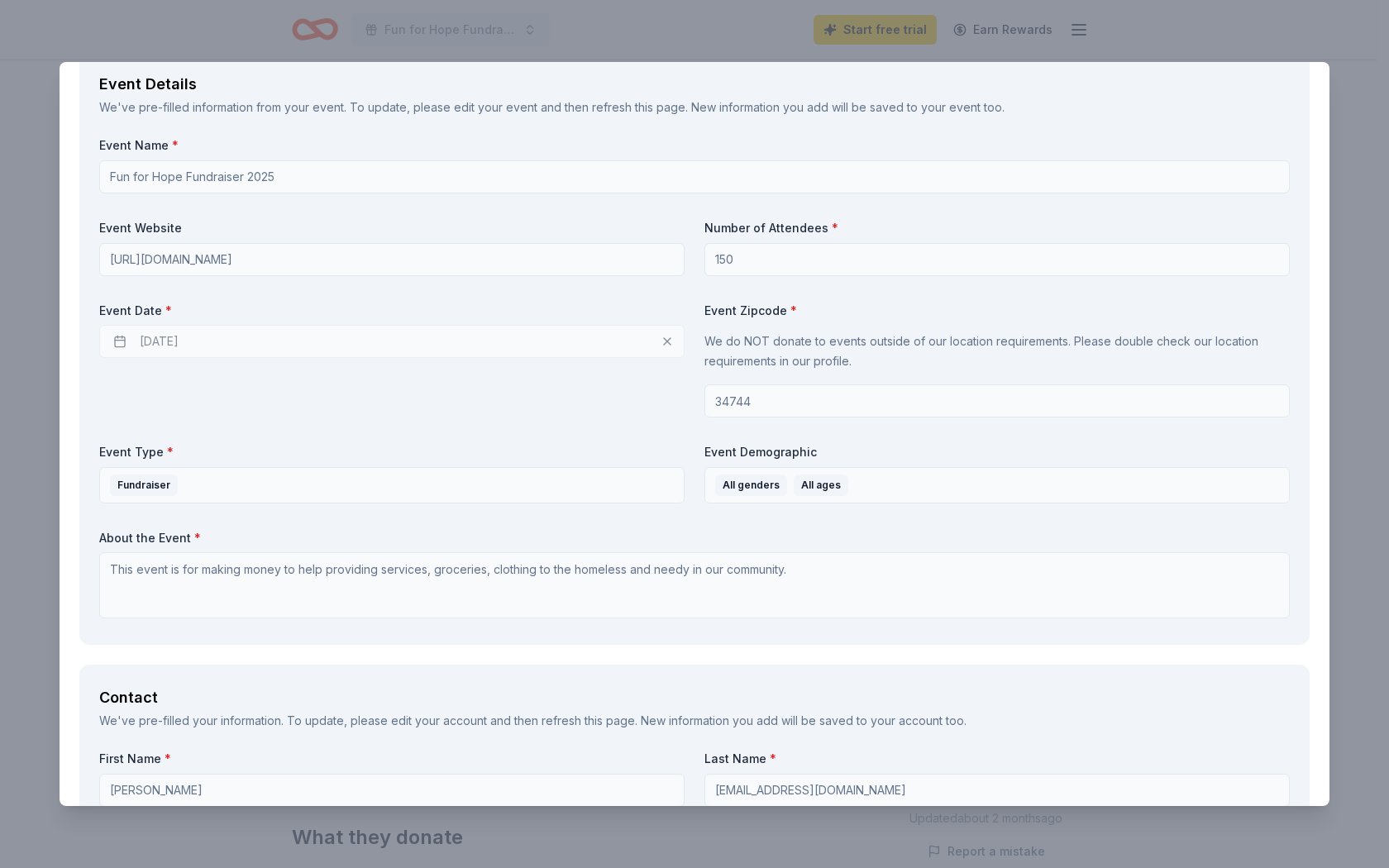
click at [664, 342] on div "[DATE]" at bounding box center [392, 341] width 585 height 33
click at [224, 347] on div "[DATE]" at bounding box center [392, 341] width 585 height 33
click at [224, 345] on div "[DATE]" at bounding box center [392, 341] width 585 height 33
click at [223, 344] on div "[DATE]" at bounding box center [392, 341] width 585 height 33
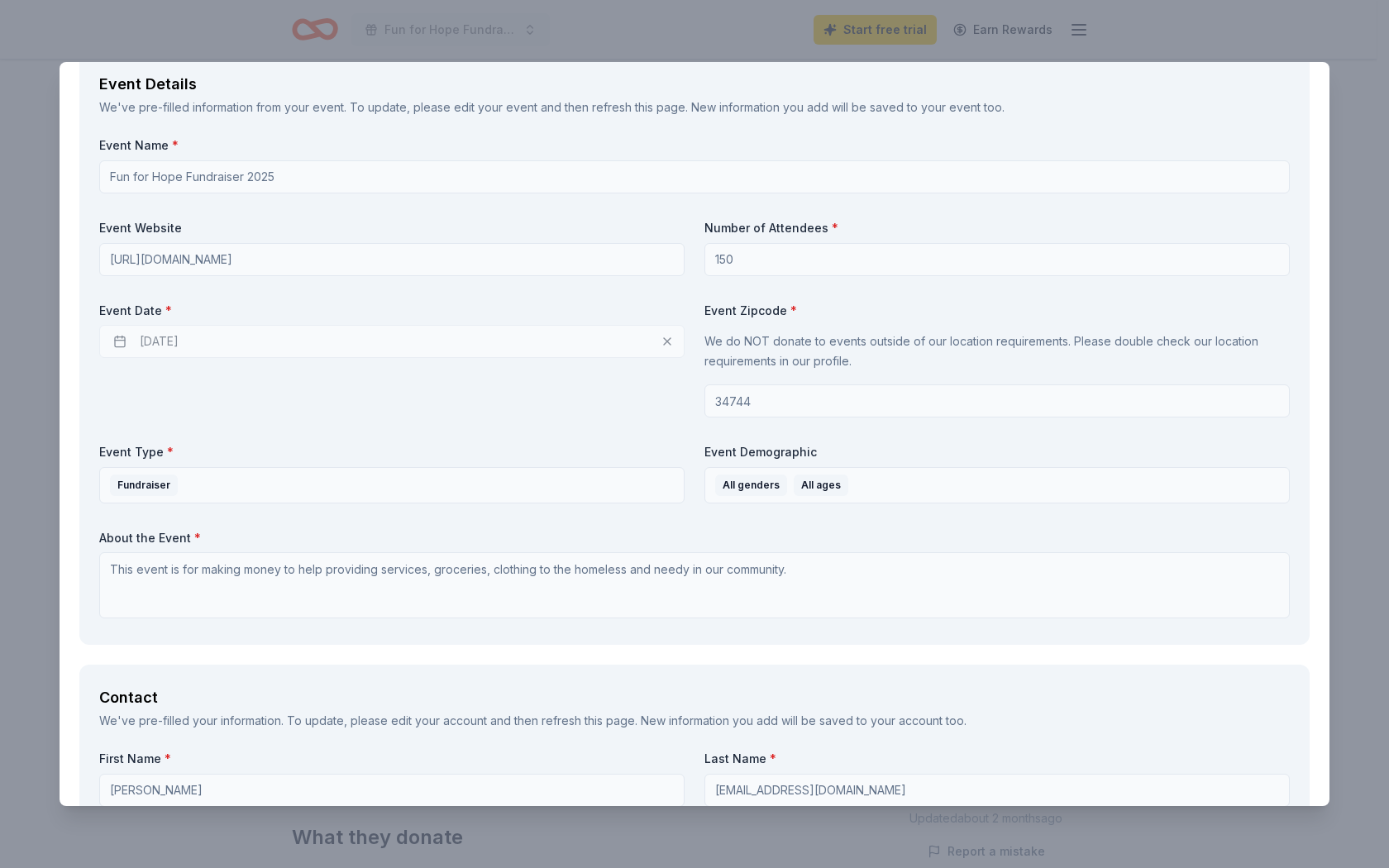
click at [664, 342] on div "[DATE]" at bounding box center [392, 341] width 585 height 33
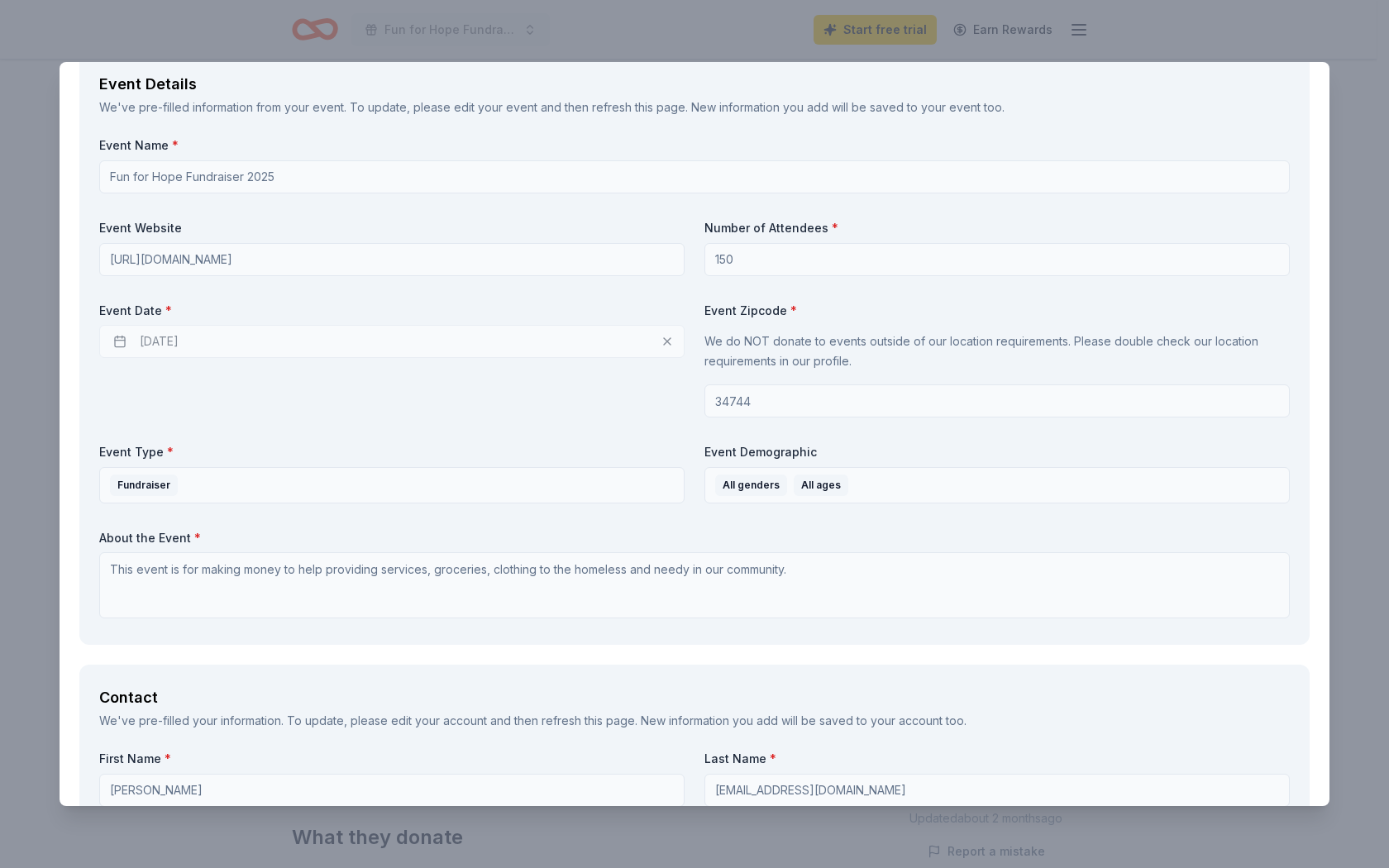
click at [664, 342] on div "[DATE]" at bounding box center [392, 341] width 585 height 33
drag, startPoint x: 664, startPoint y: 342, endPoint x: 430, endPoint y: 306, distance: 236.8
click at [628, 342] on div "[DATE]" at bounding box center [392, 341] width 585 height 33
click at [117, 343] on div "[DATE]" at bounding box center [392, 341] width 585 height 33
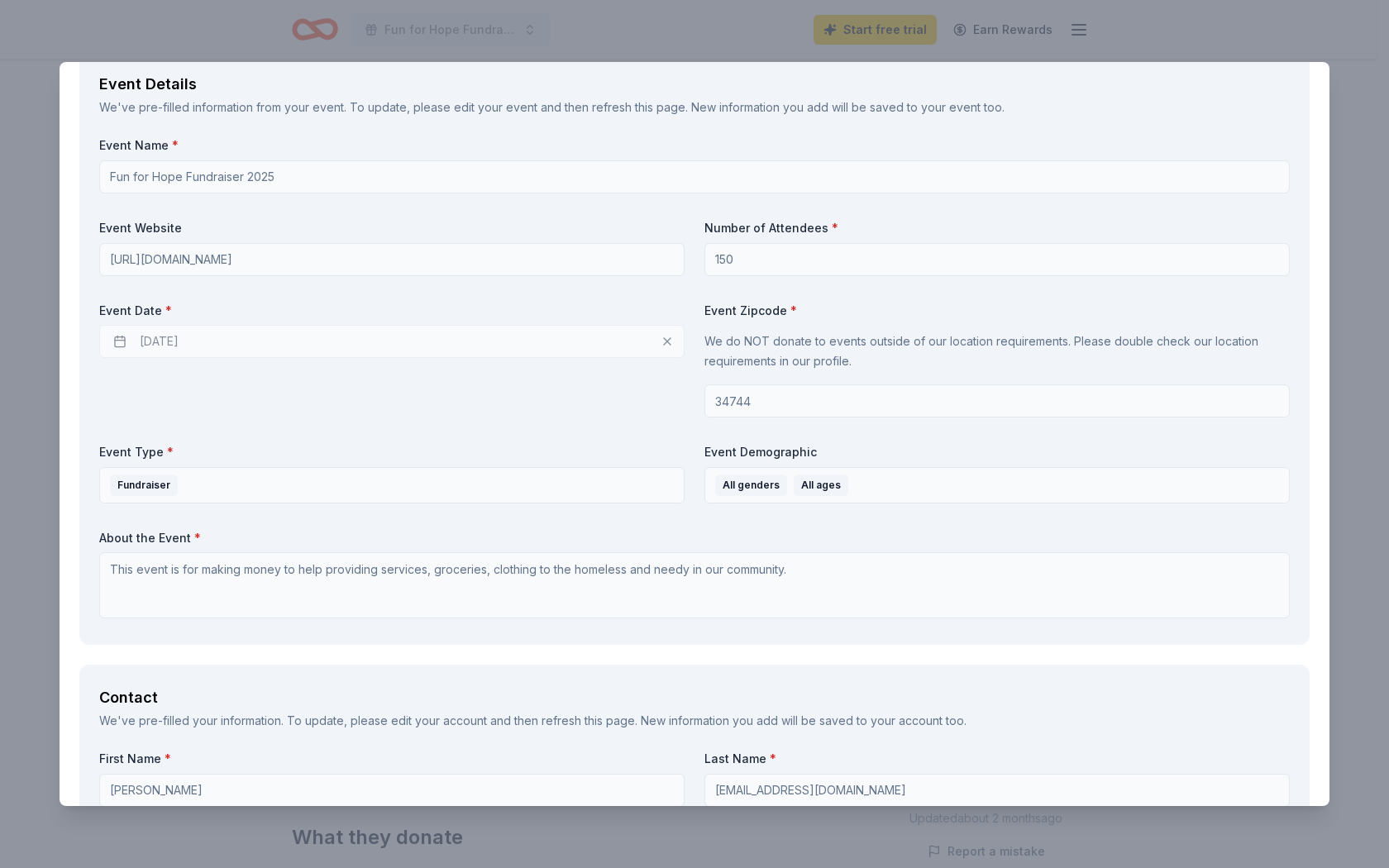
click at [117, 343] on div "[DATE]" at bounding box center [392, 341] width 585 height 33
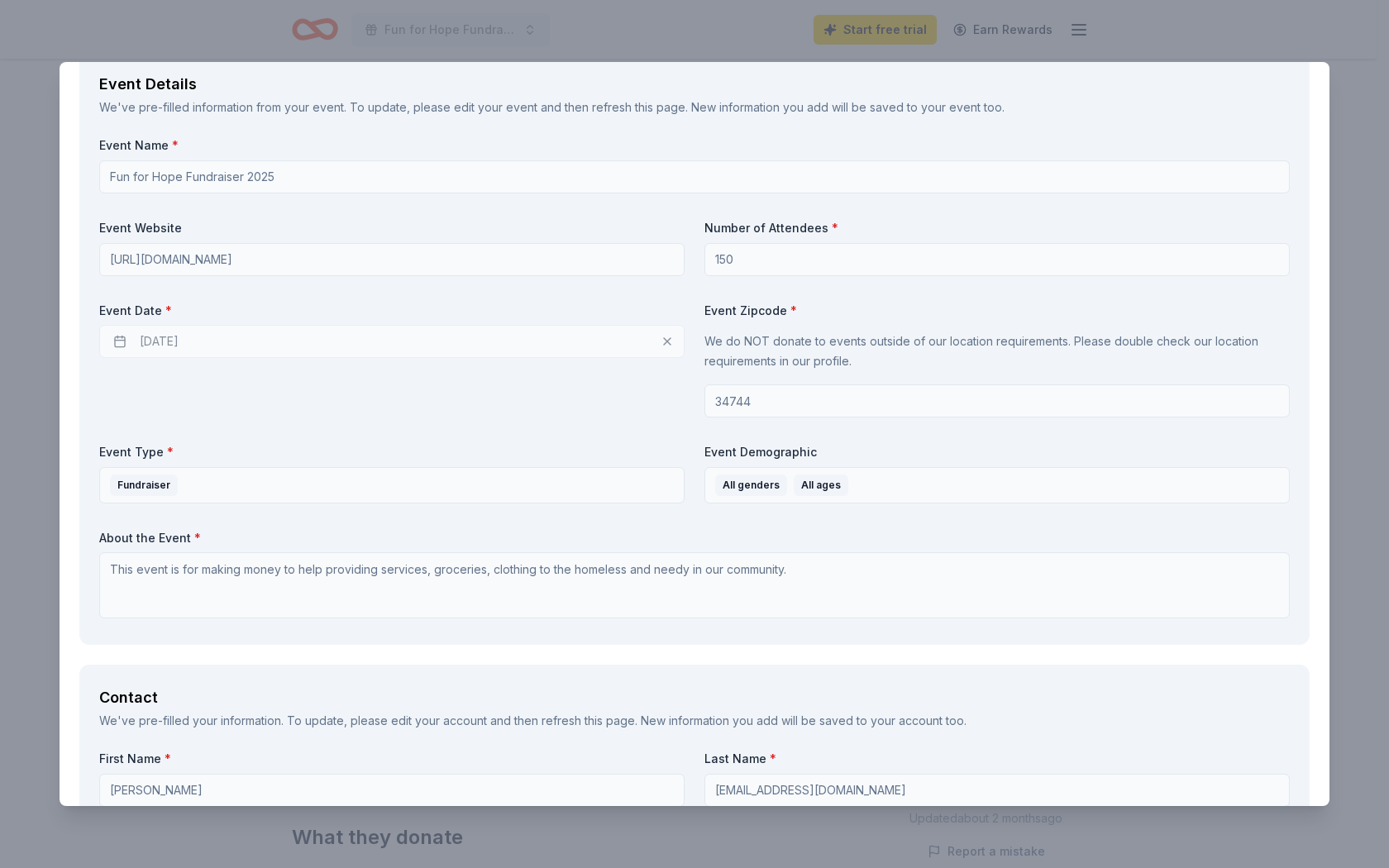
click at [117, 343] on div "[DATE]" at bounding box center [392, 341] width 585 height 33
click at [117, 342] on div "[DATE]" at bounding box center [392, 341] width 585 height 33
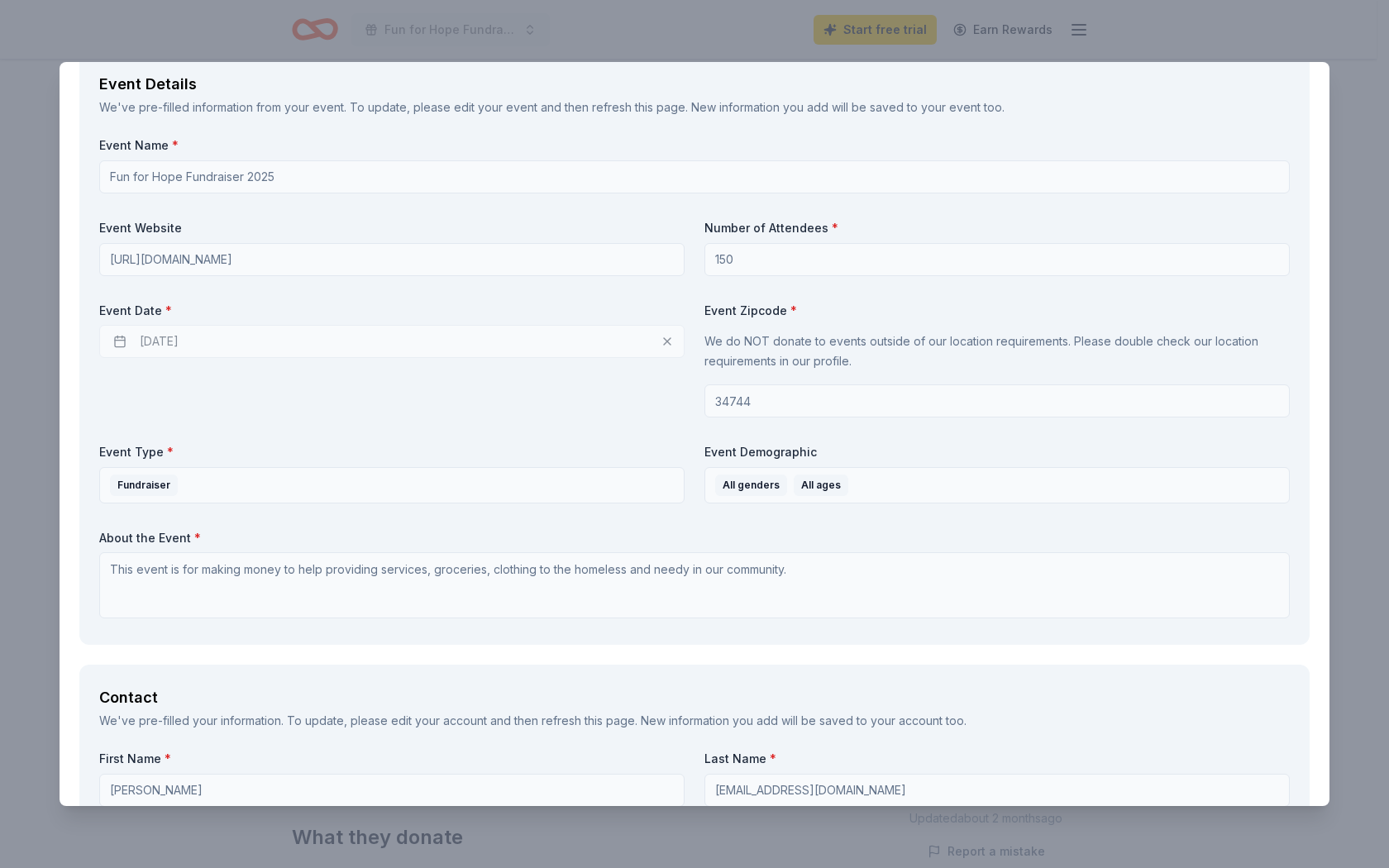
click at [121, 342] on div "[DATE]" at bounding box center [392, 341] width 585 height 33
click at [122, 342] on div "[DATE]" at bounding box center [392, 341] width 585 height 33
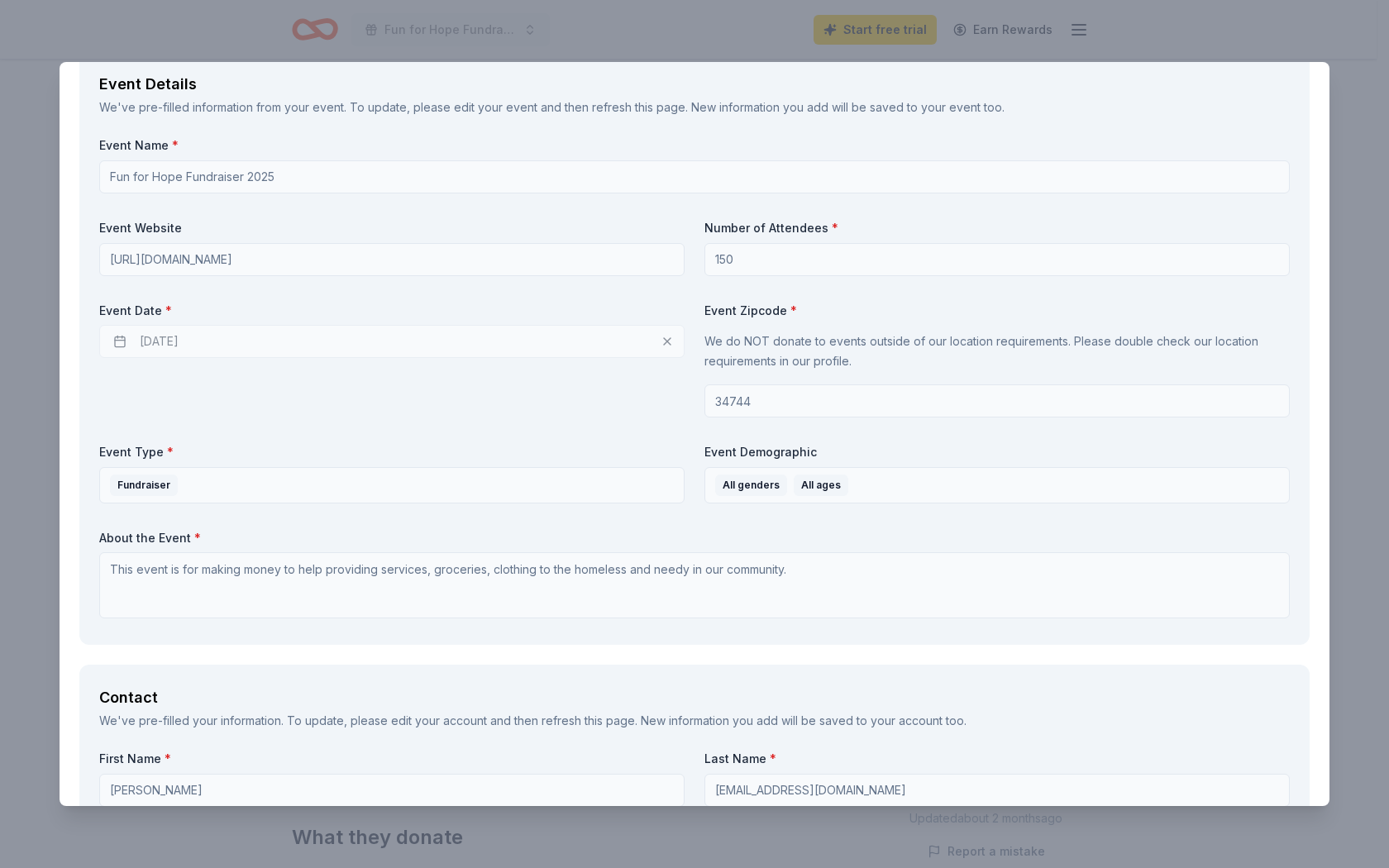
click at [116, 335] on div "[DATE]" at bounding box center [392, 341] width 585 height 33
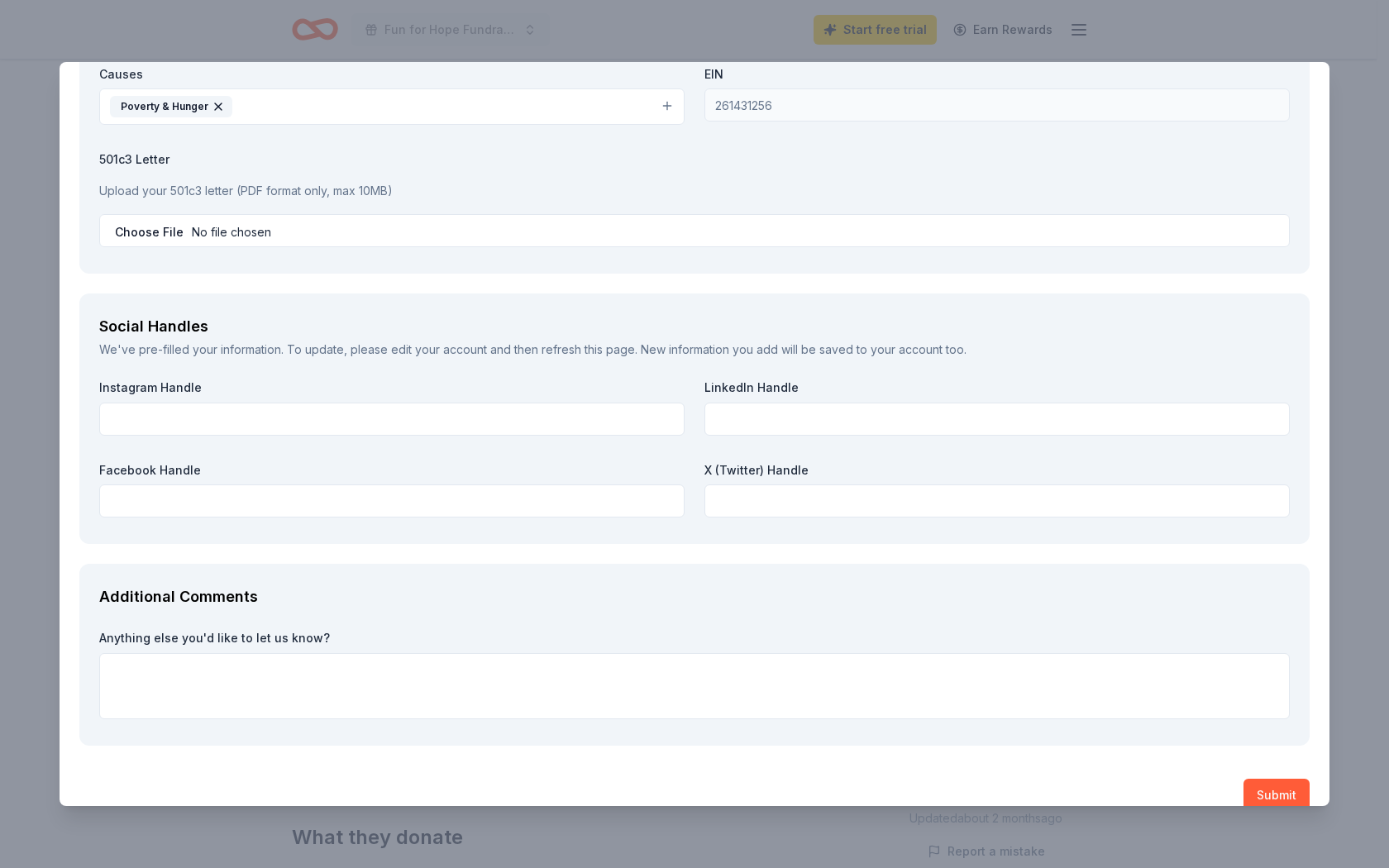
scroll to position [1757, 0]
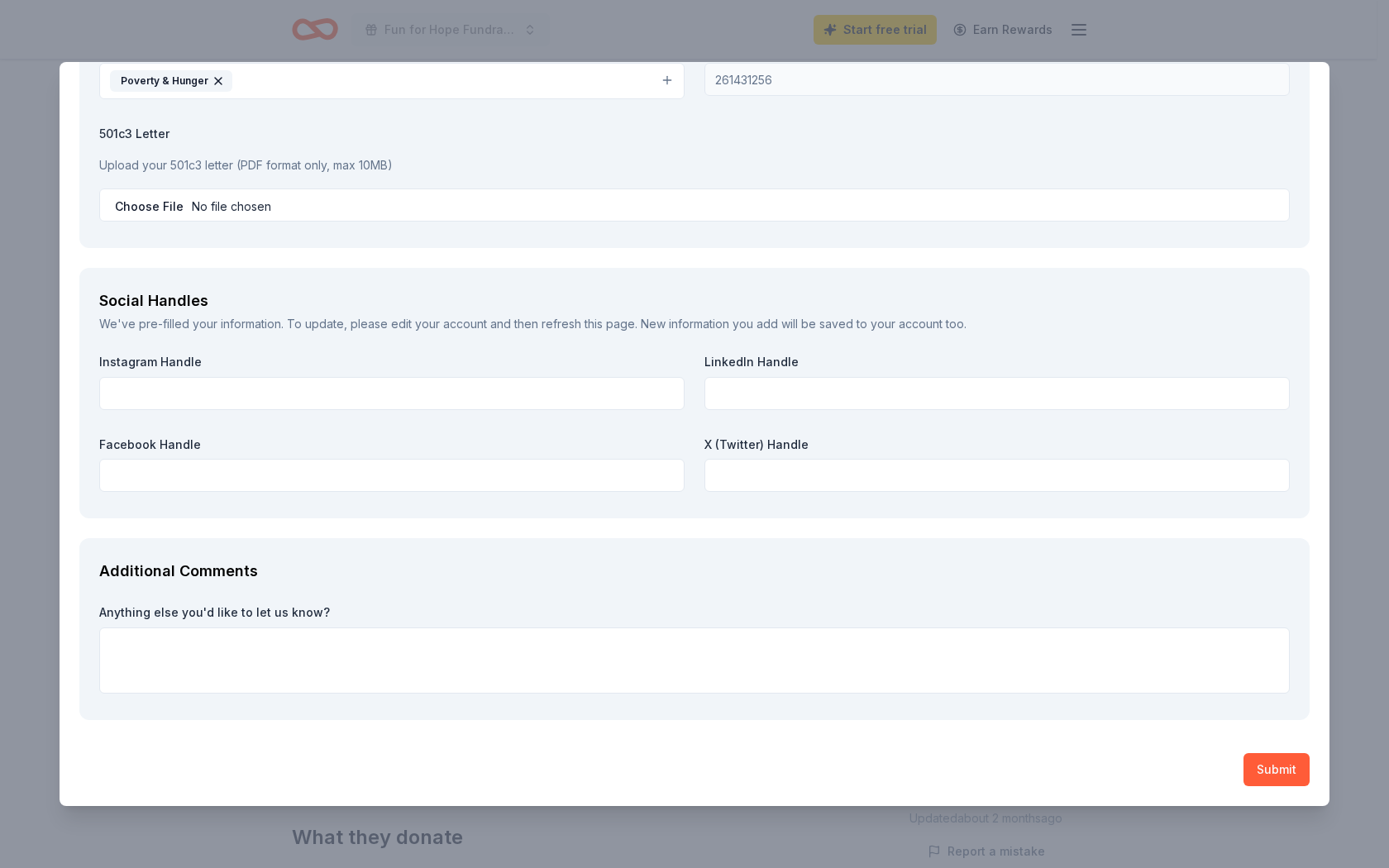
click at [1191, 32] on div "PRP Wine International Save Report a mistake Due [DATE] 12 applies last week Re…" at bounding box center [694, 434] width 1389 height 868
click at [683, 20] on div "PRP Wine International Save Report a mistake Due [DATE] 12 applies last week Re…" at bounding box center [694, 434] width 1389 height 868
click at [76, 860] on div "PRP Wine International Save Report a mistake Due [DATE] 12 applies last week Re…" at bounding box center [694, 434] width 1389 height 868
